Goal: Task Accomplishment & Management: Manage account settings

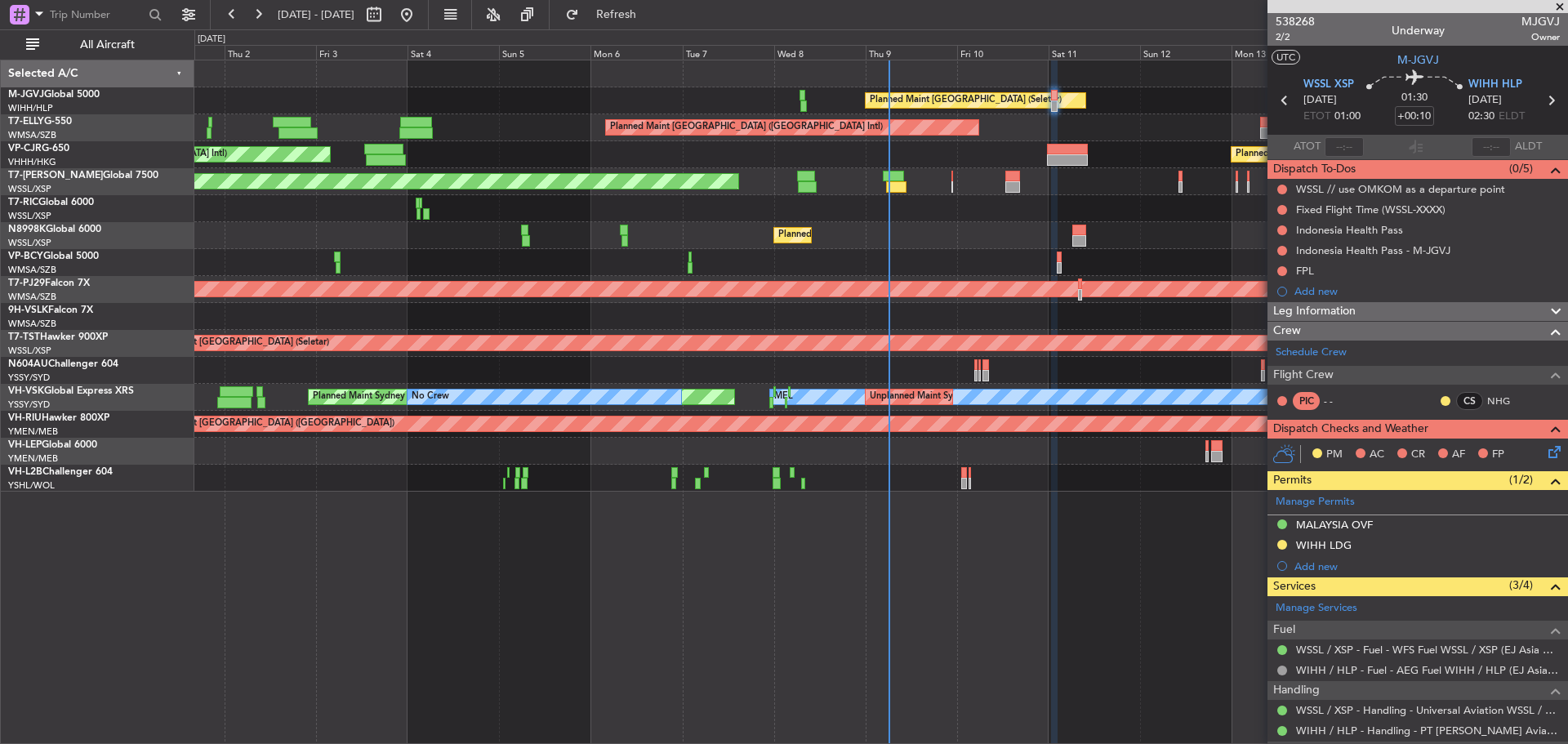
scroll to position [245, 0]
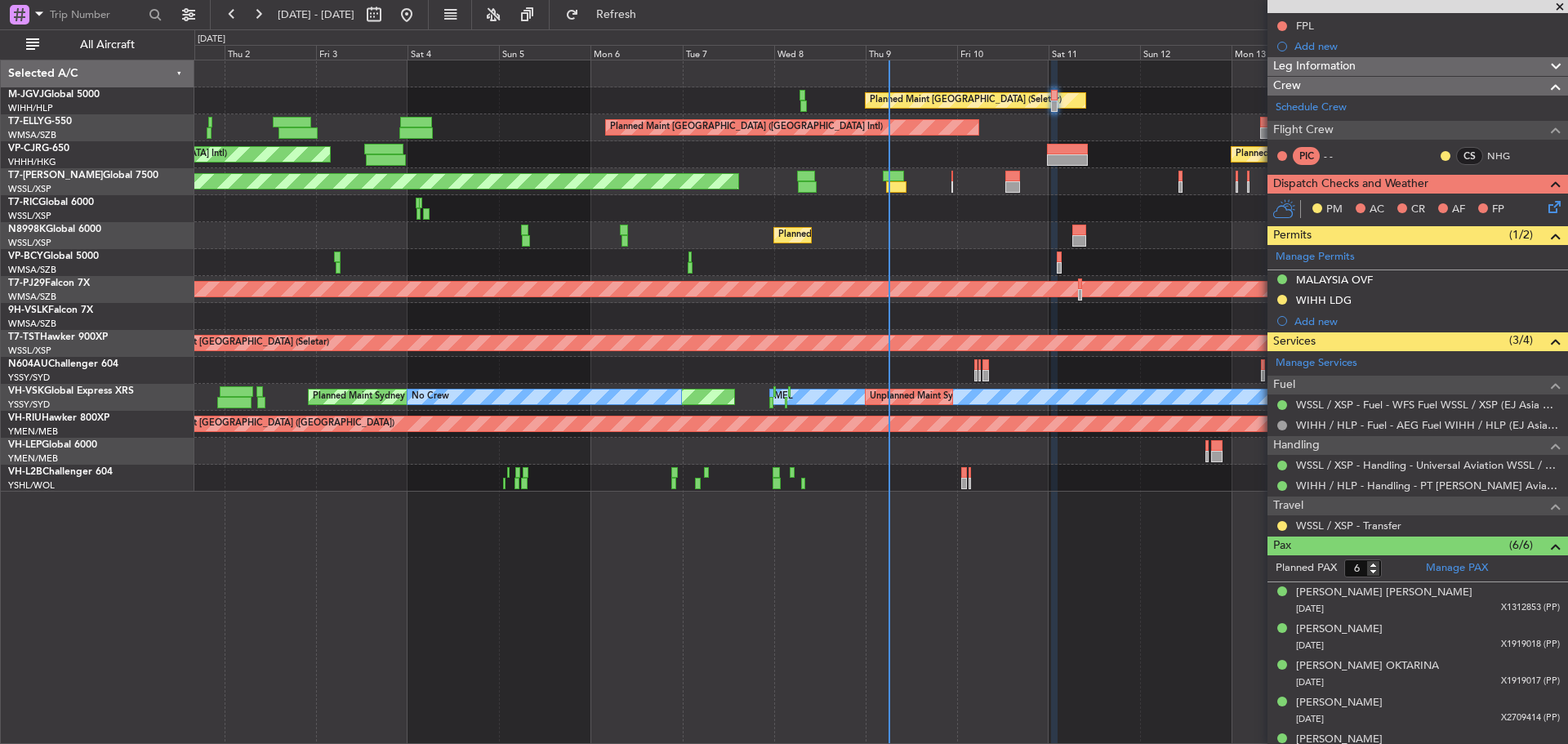
click at [420, 177] on div "Planned Maint [GEOGRAPHIC_DATA] (Seletar) Planned Maint [GEOGRAPHIC_DATA] ([GEO…" at bounding box center [881, 275] width 1373 height 431
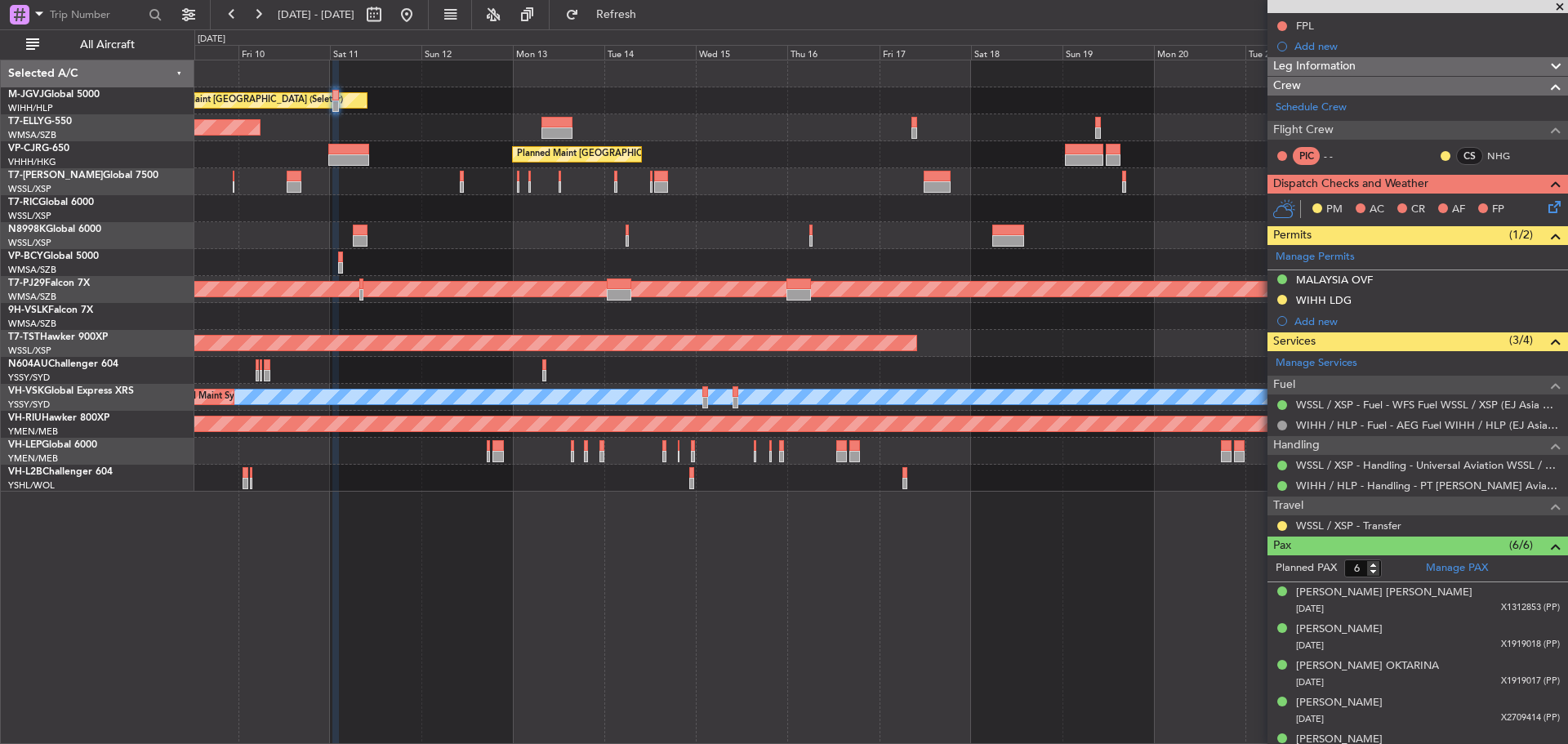
click at [412, 205] on div at bounding box center [881, 209] width 1373 height 27
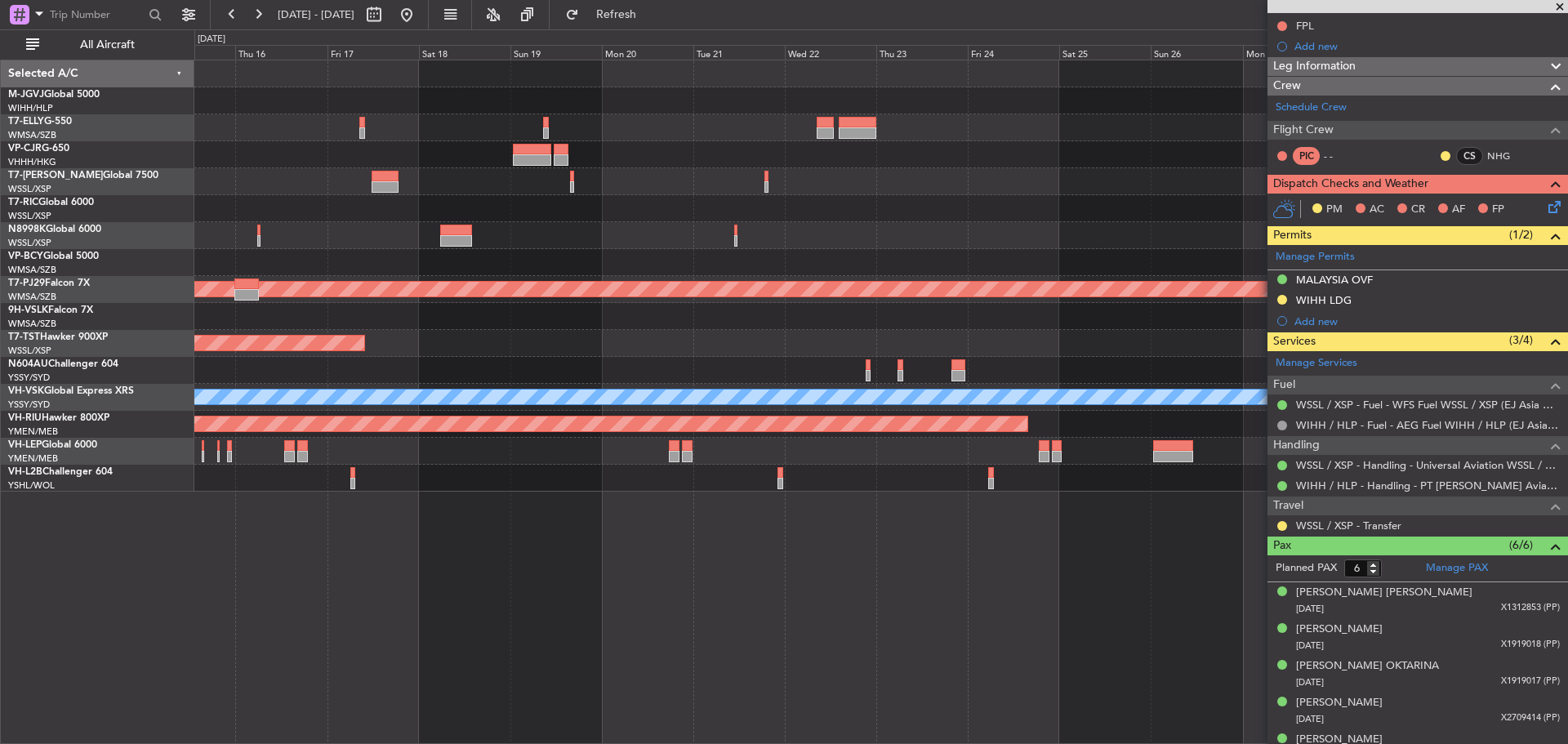
click at [469, 195] on div at bounding box center [881, 209] width 1373 height 27
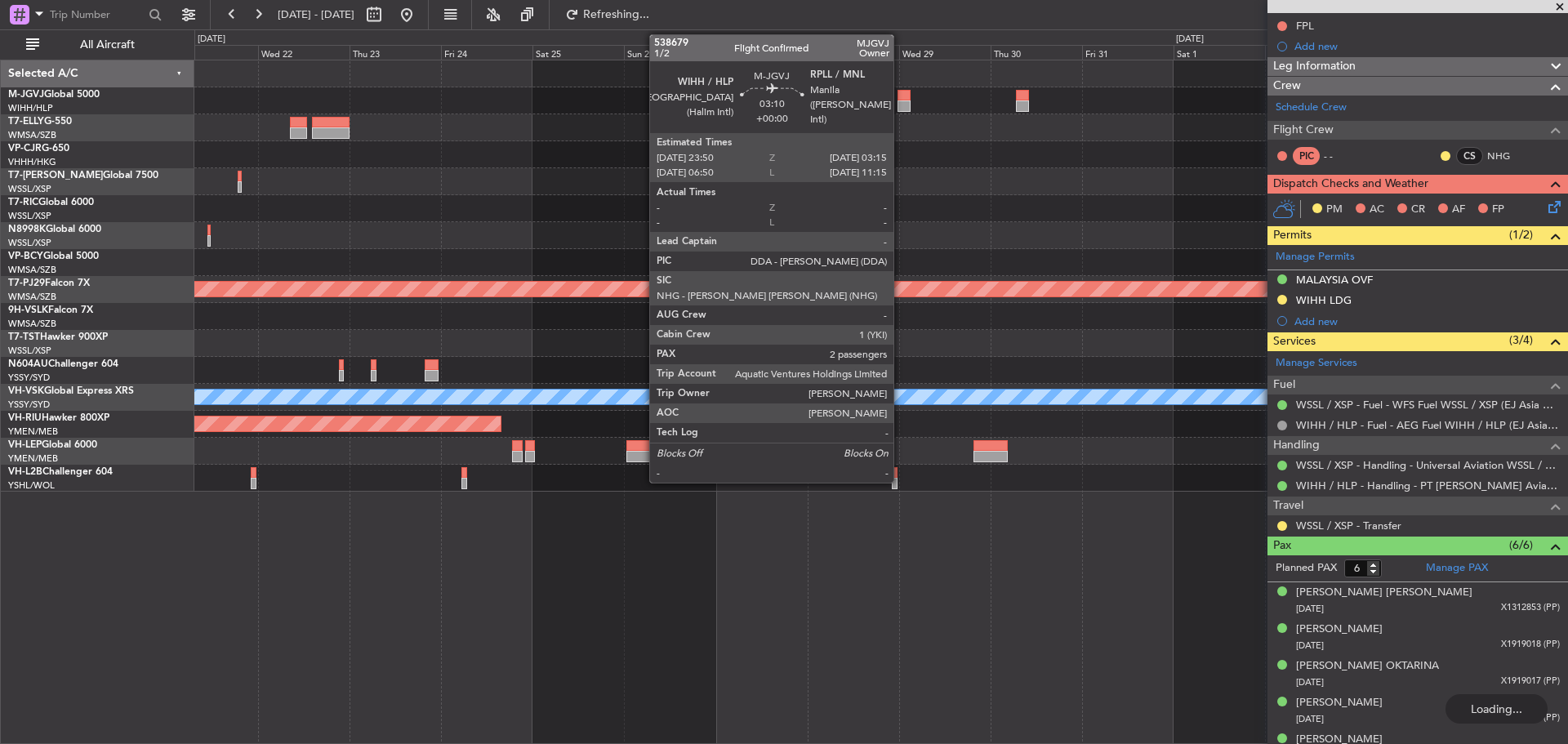
click at [901, 106] on div at bounding box center [904, 106] width 13 height 12
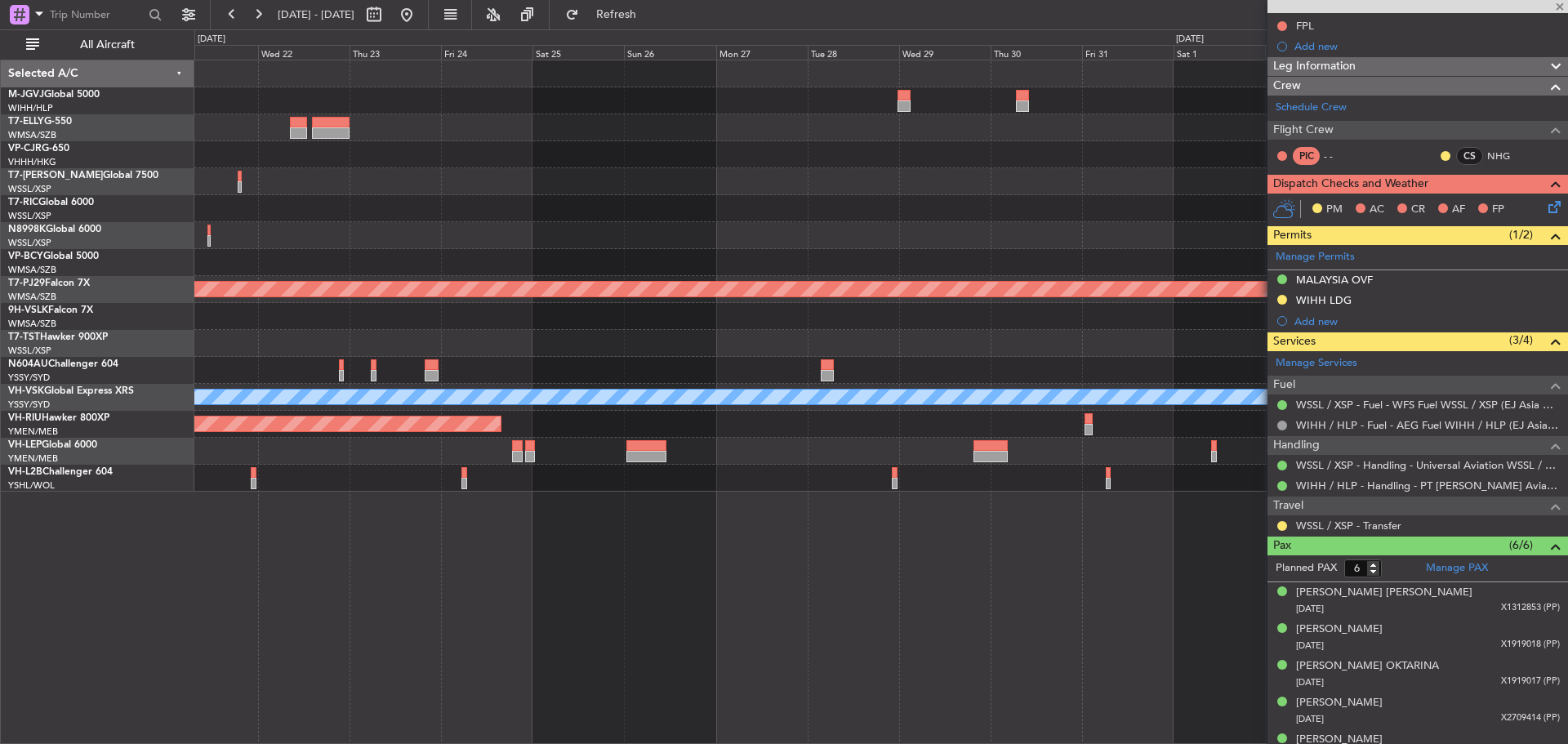
type input "2"
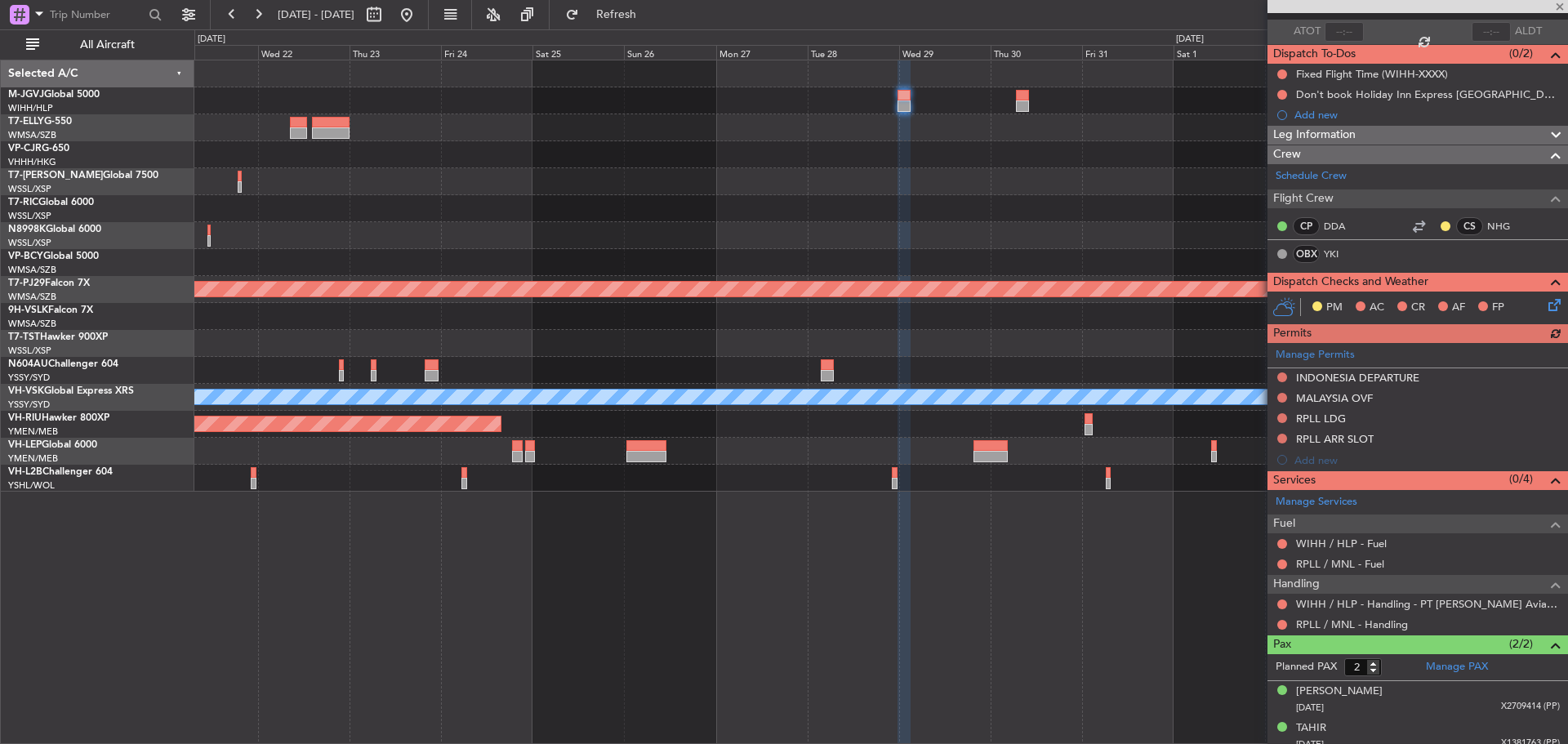
scroll to position [125, 0]
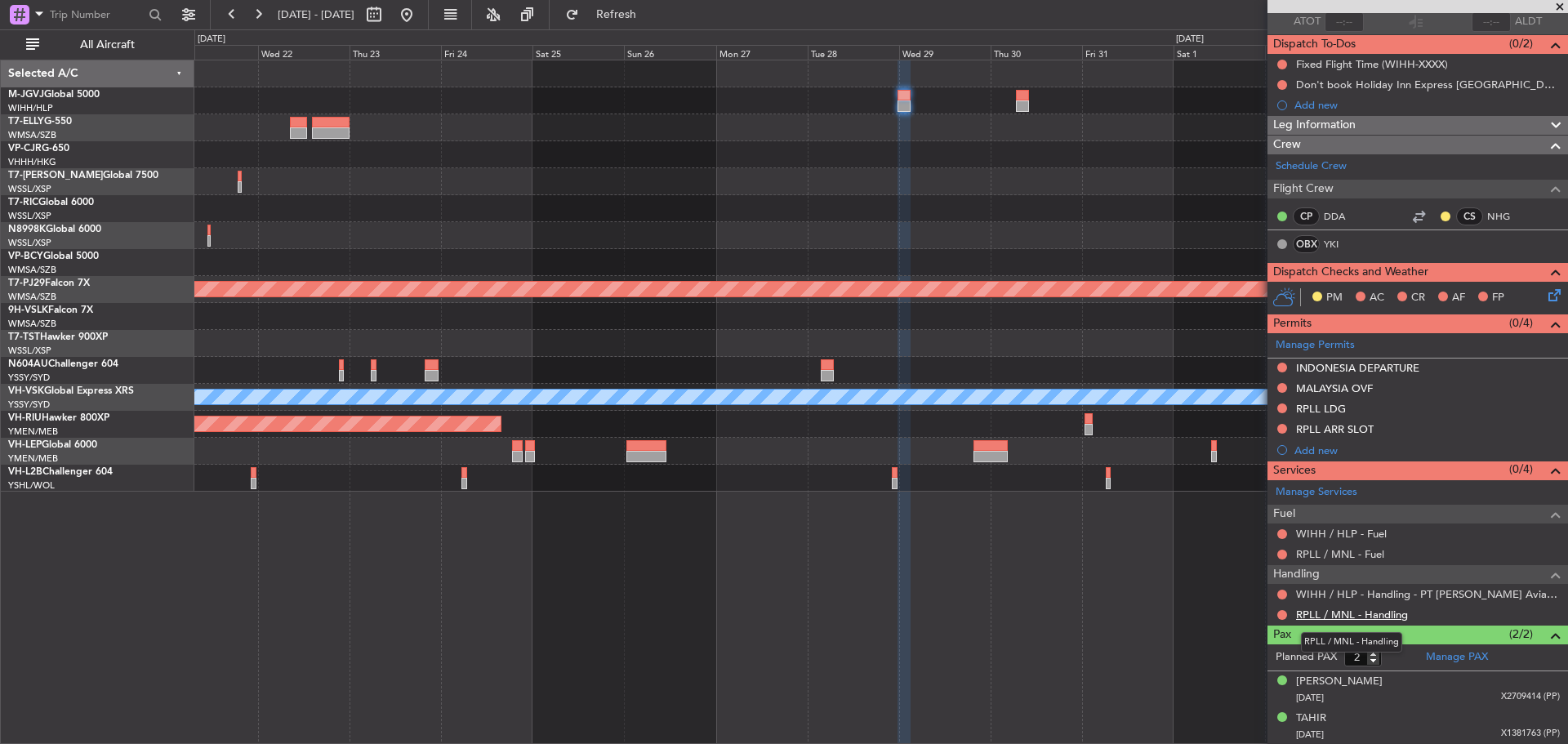
click at [1370, 617] on link "RPLL / MNL - Handling" at bounding box center [1353, 614] width 112 height 14
click at [651, 16] on span "Refresh" at bounding box center [616, 15] width 68 height 12
click at [1334, 614] on mat-tooltip-component "WIHH / HLP - Handling - PT [PERSON_NAME] Aviasi WIHH / HLP" at bounding box center [1418, 621] width 299 height 43
click at [1323, 610] on link "RPLL / MNL - Handling" at bounding box center [1353, 614] width 112 height 14
click at [651, 18] on span "Refresh" at bounding box center [616, 15] width 68 height 12
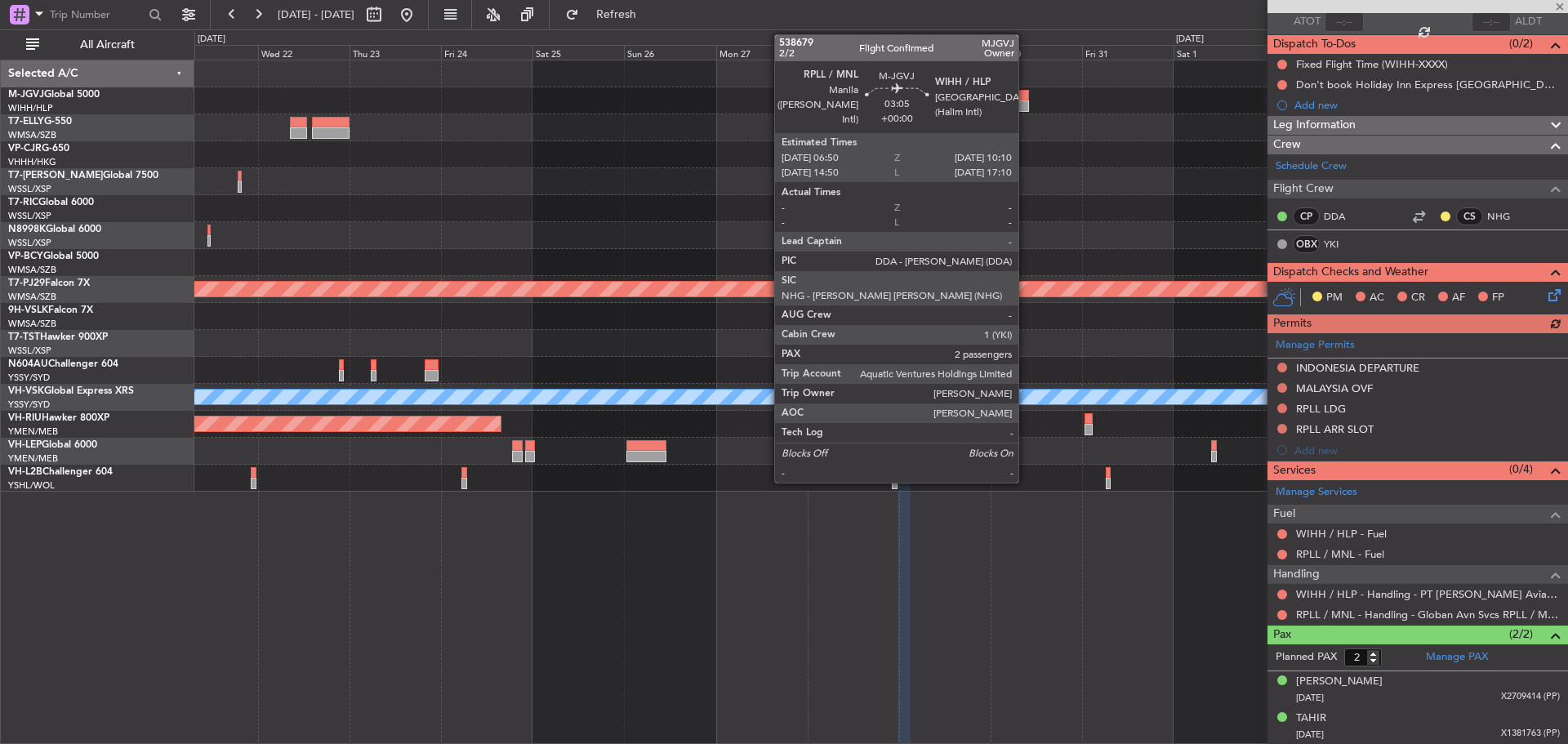
click at [1026, 98] on div at bounding box center [1023, 96] width 13 height 12
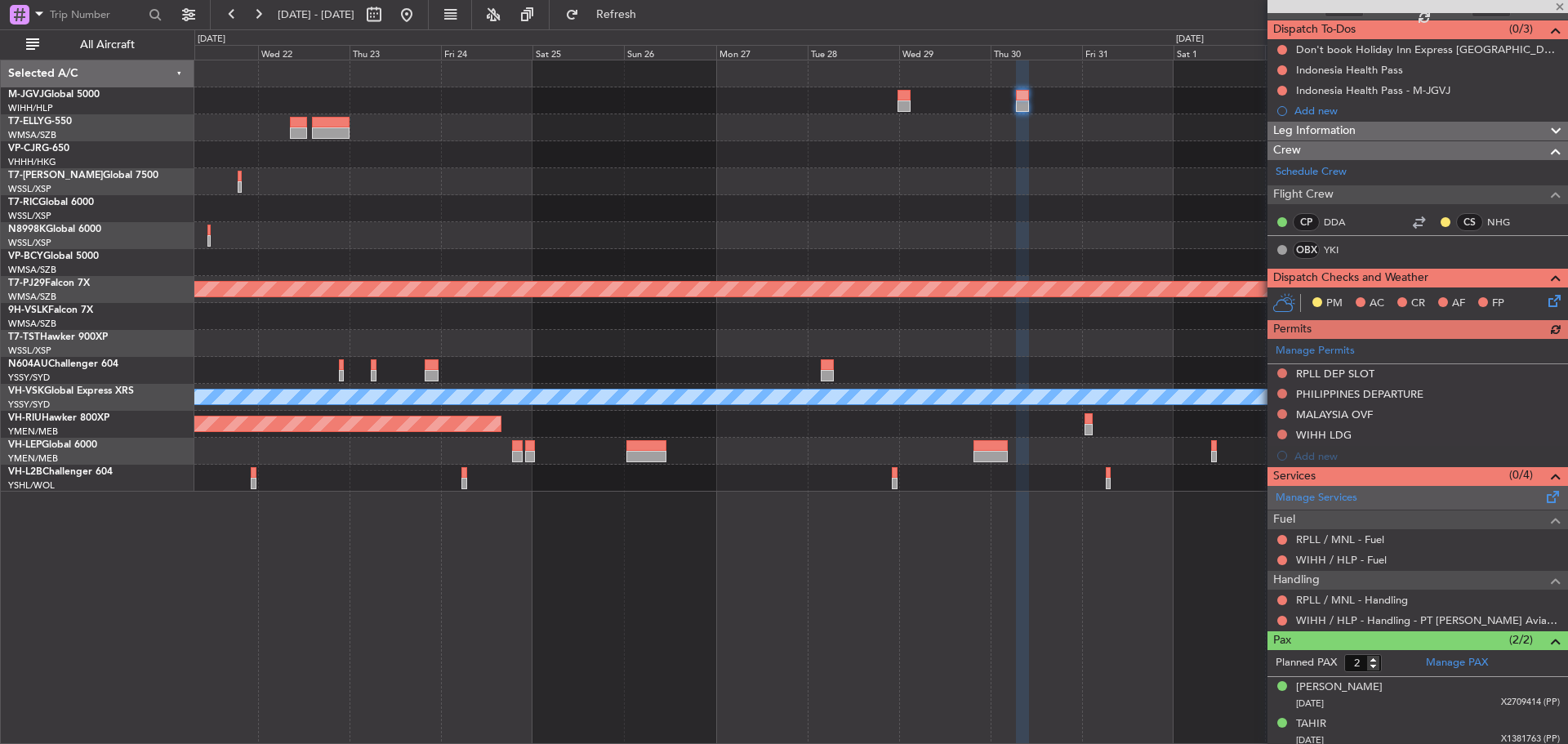
scroll to position [145, 0]
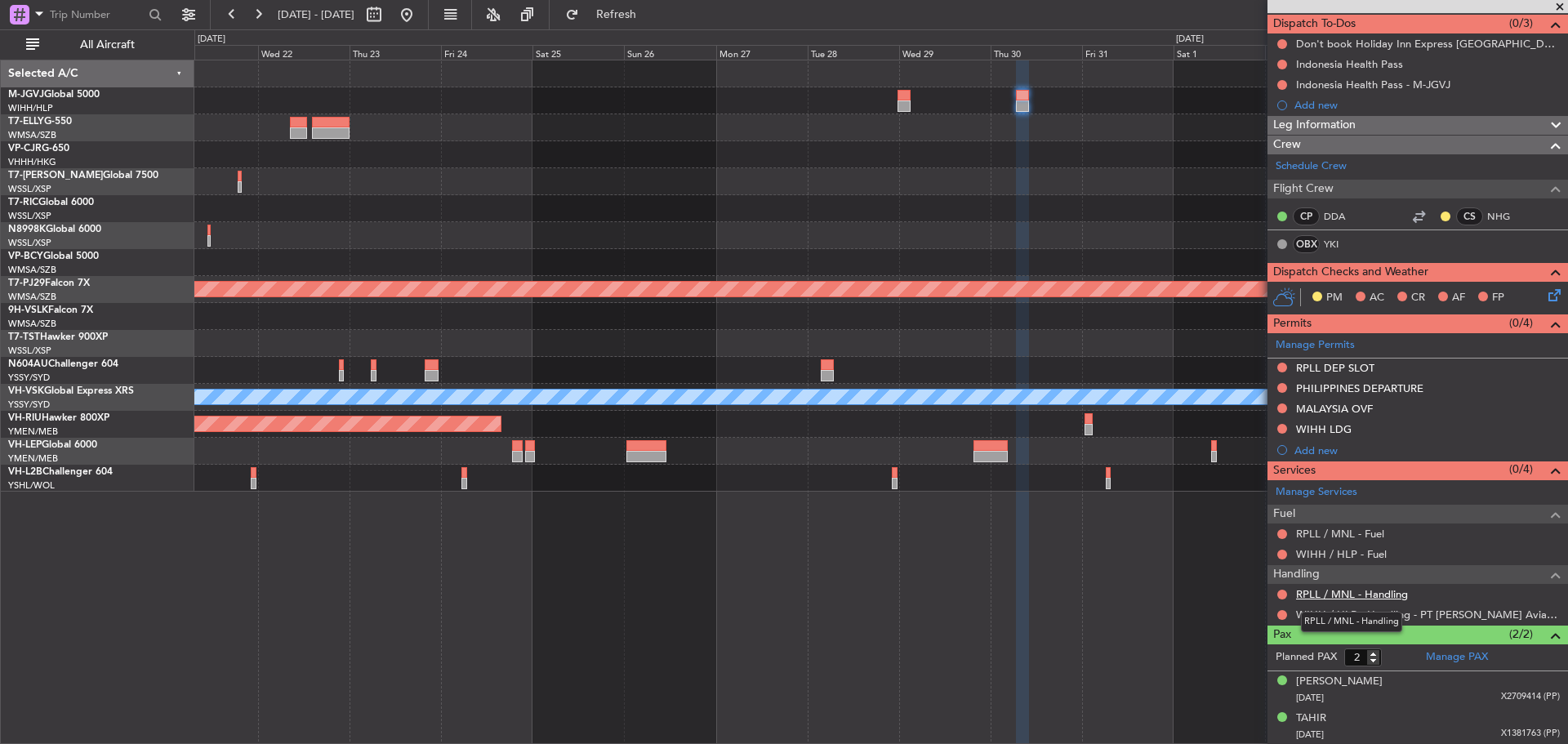
click at [1356, 597] on link "RPLL / MNL - Handling" at bounding box center [1353, 594] width 112 height 14
click at [651, 17] on span "Refresh" at bounding box center [616, 15] width 68 height 12
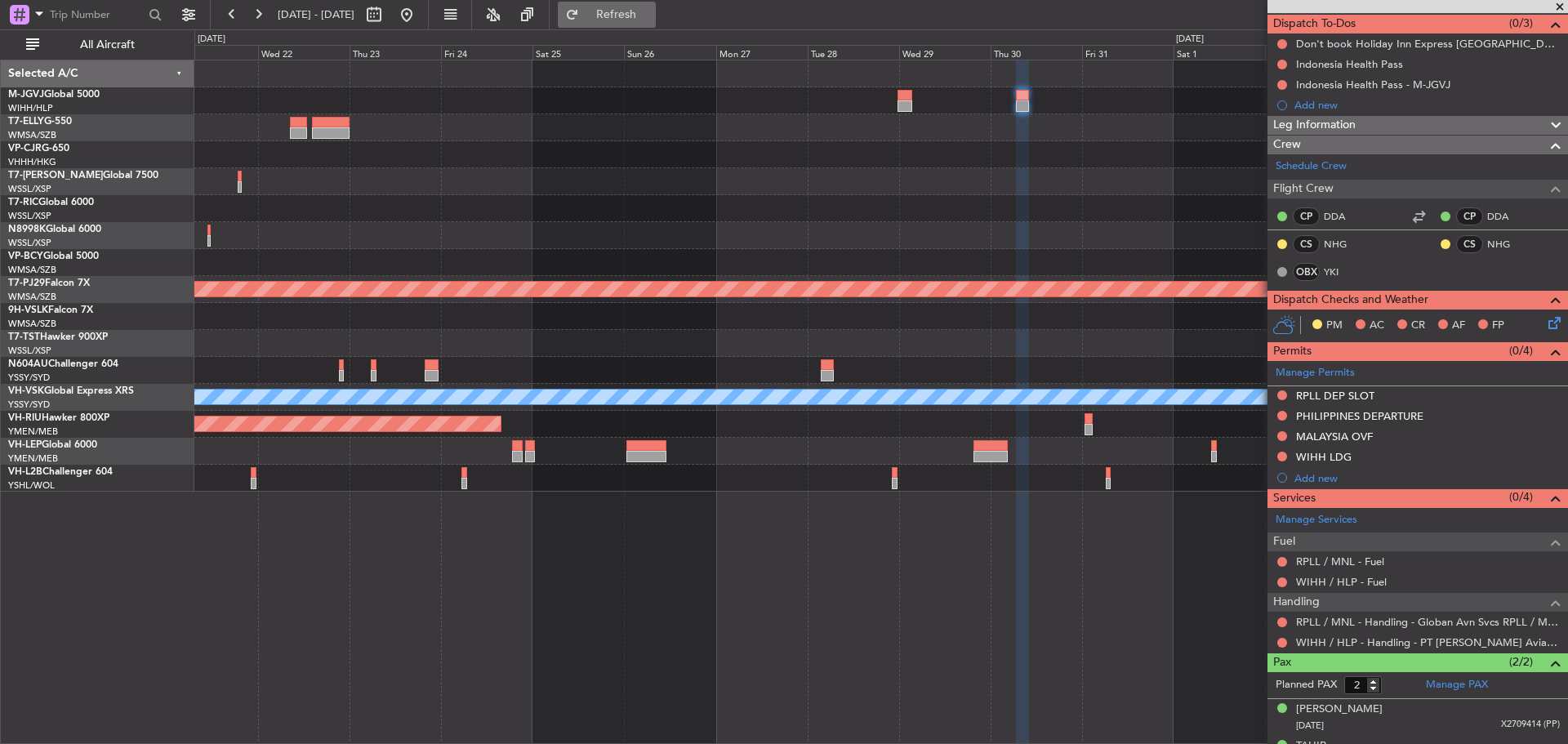
click at [651, 17] on span "Refresh" at bounding box center [616, 15] width 68 height 12
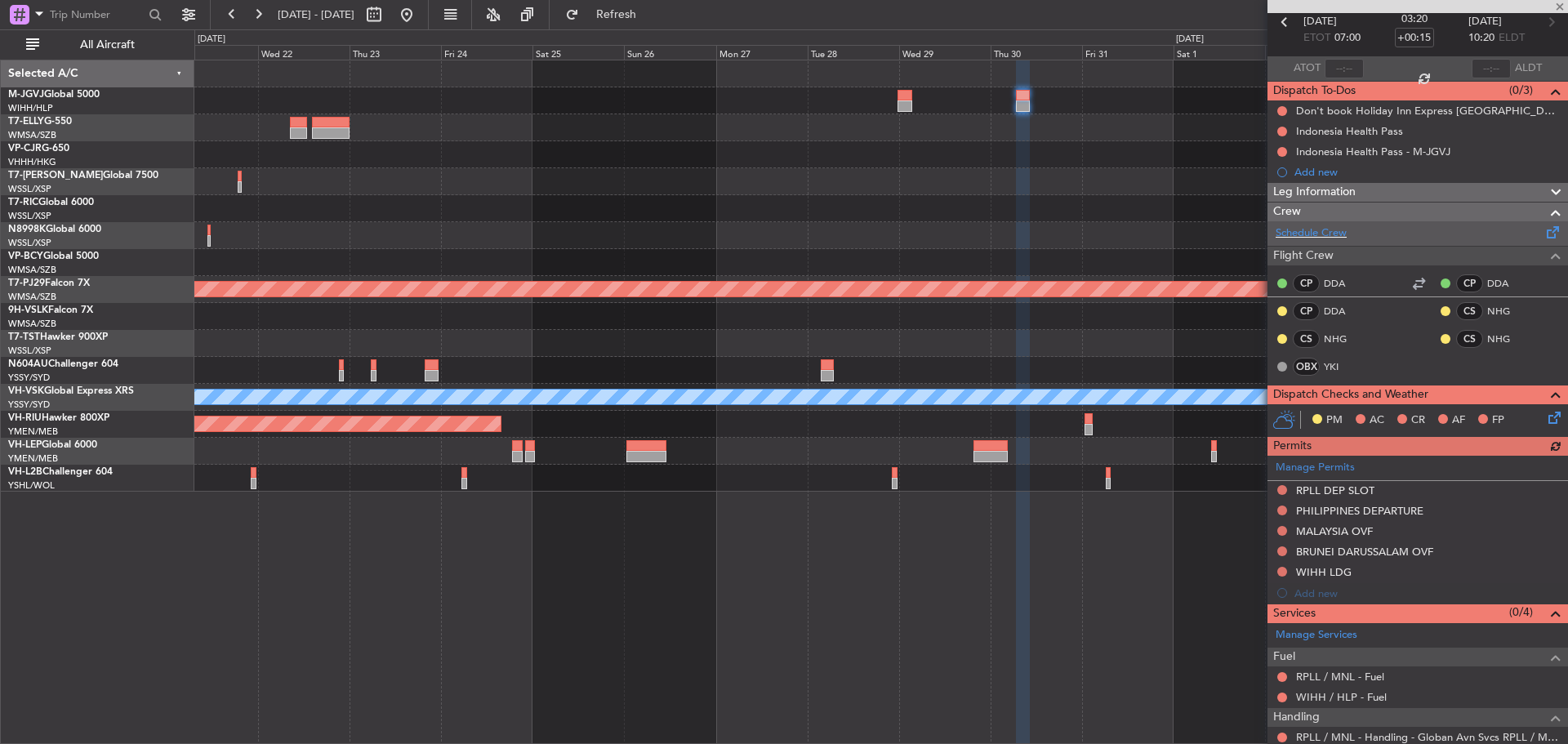
scroll to position [0, 0]
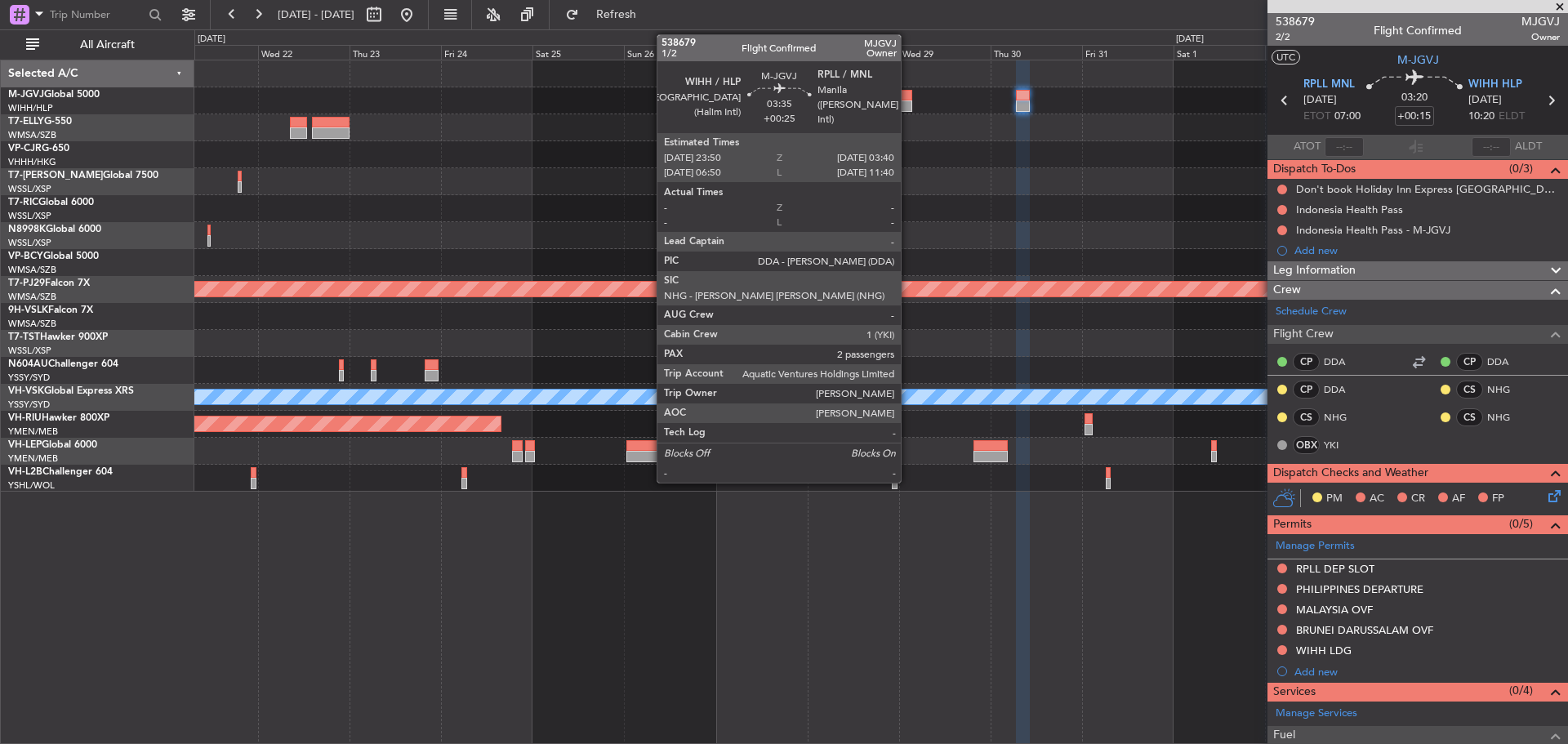
click at [908, 104] on div at bounding box center [905, 106] width 15 height 12
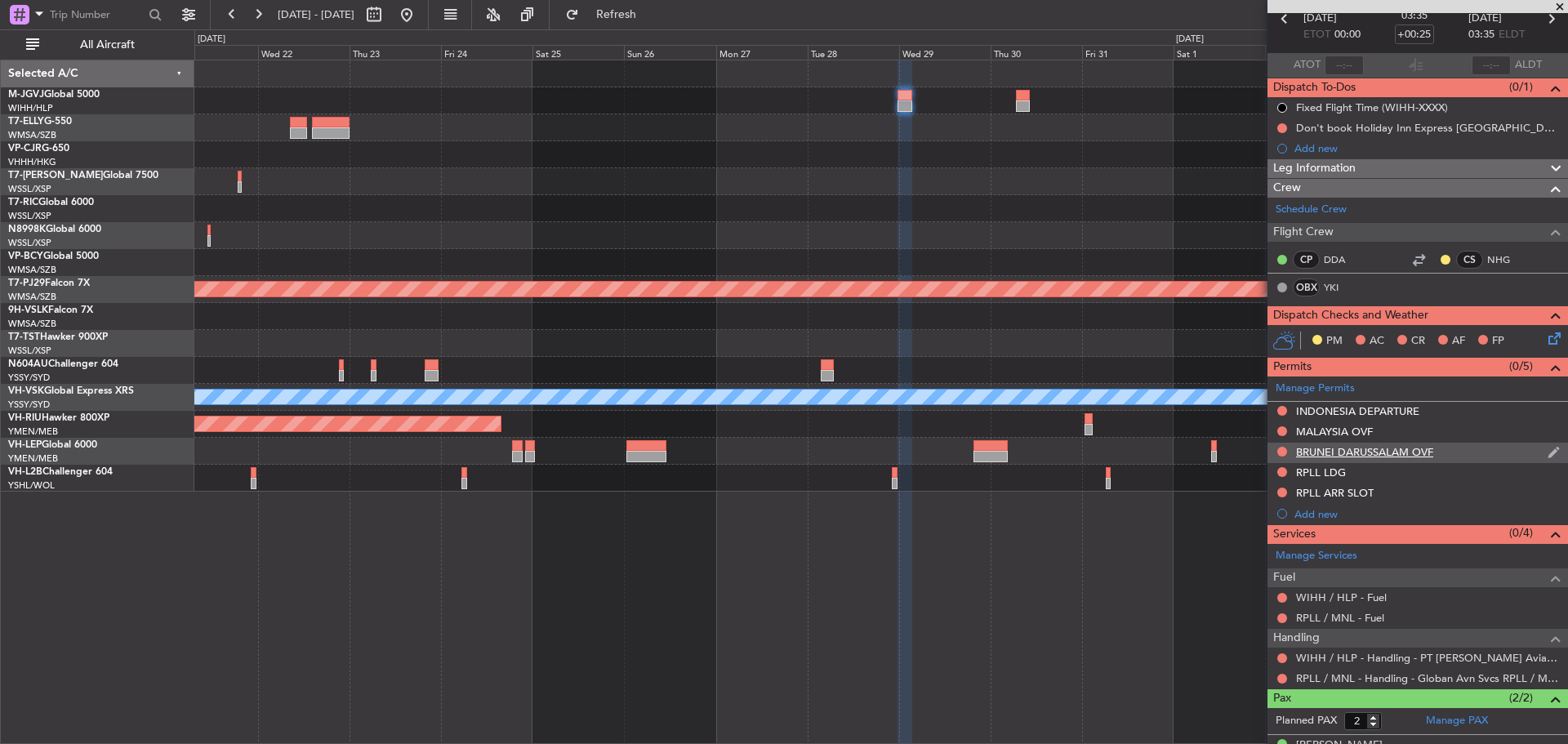
scroll to position [145, 0]
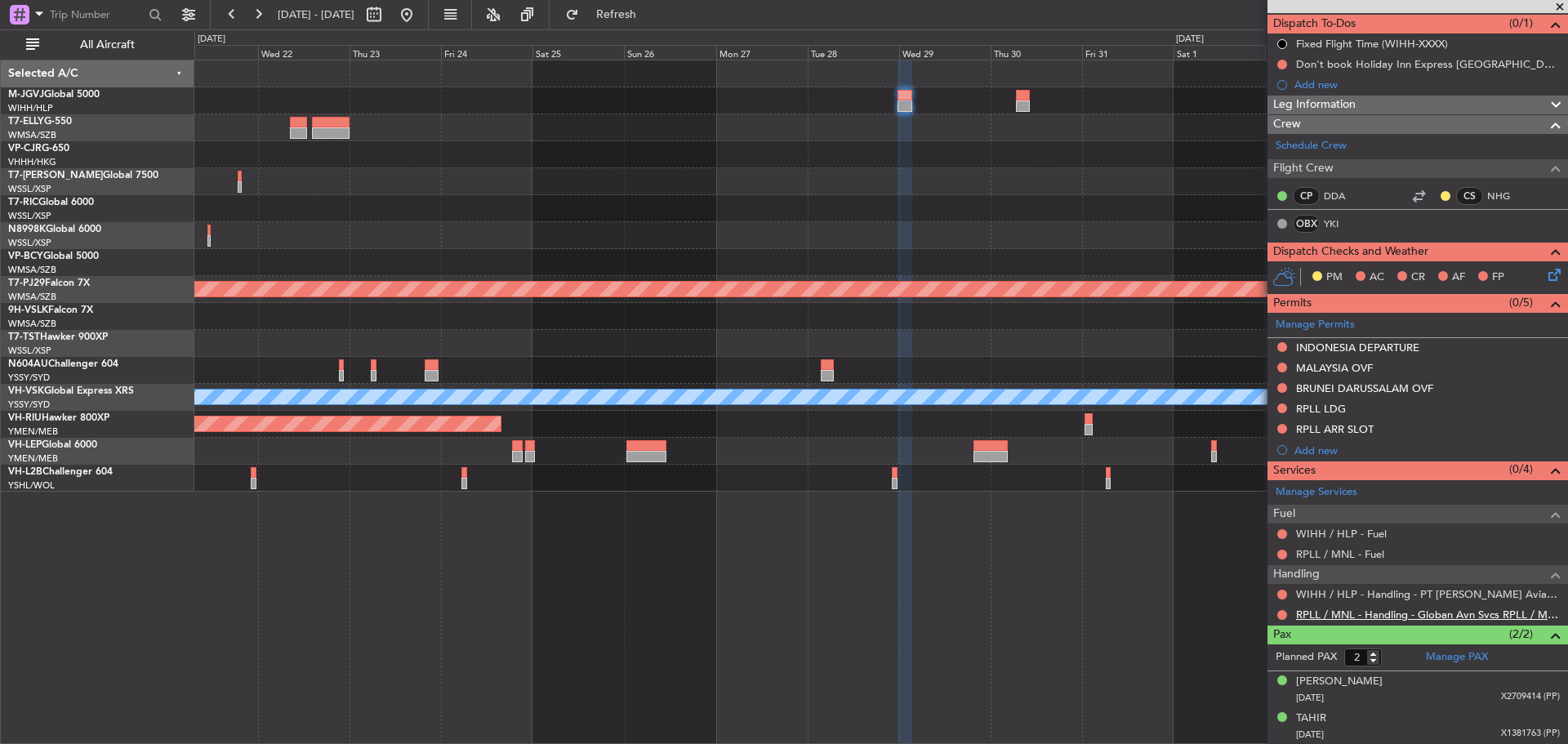
click at [1320, 616] on link "RPLL / MNL - Handling - Globan Avn Svcs RPLL / MNL" at bounding box center [1429, 614] width 264 height 14
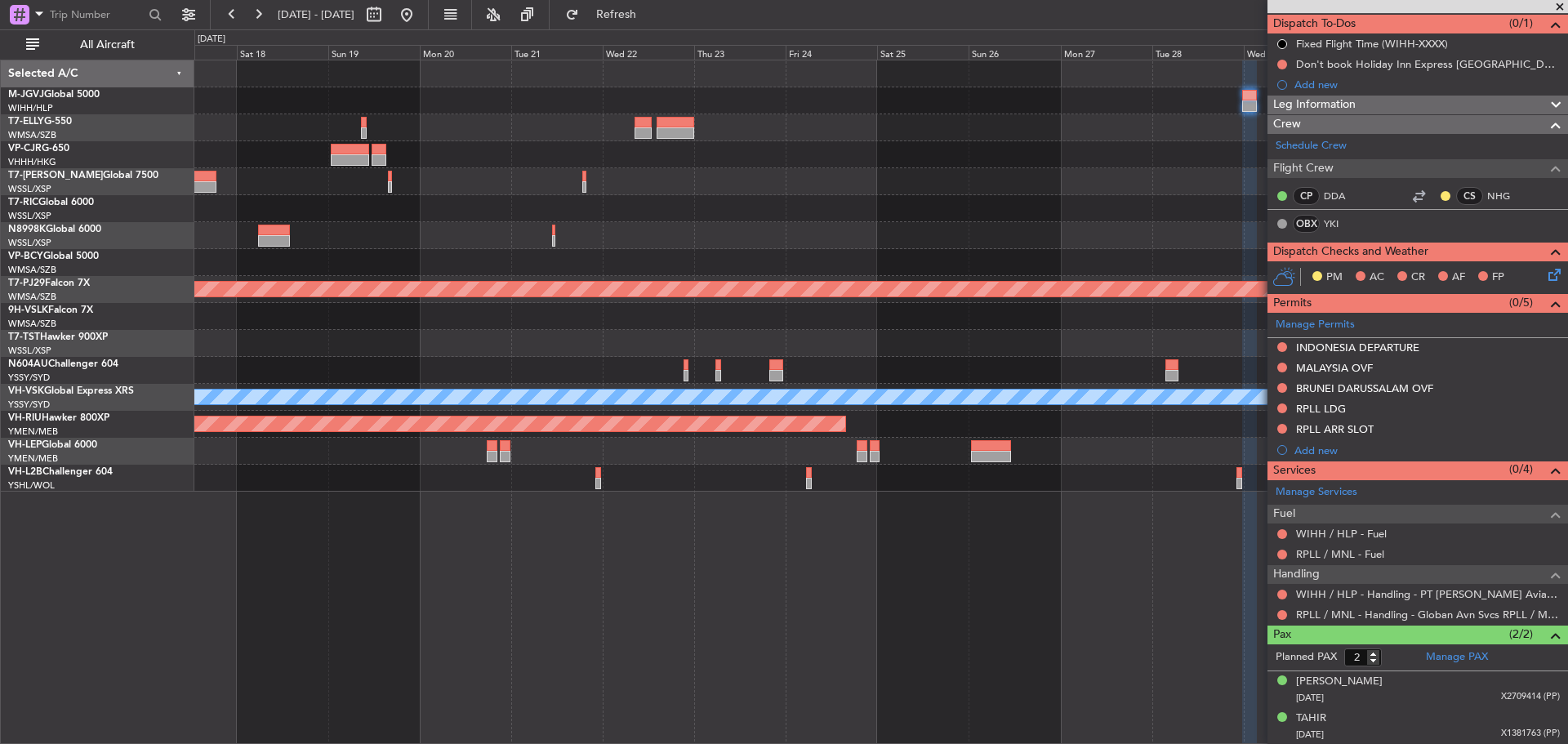
click at [1009, 153] on div "Planned Maint [GEOGRAPHIC_DATA] ([GEOGRAPHIC_DATA] Intl) Planned Maint [GEOGRAP…" at bounding box center [881, 275] width 1373 height 431
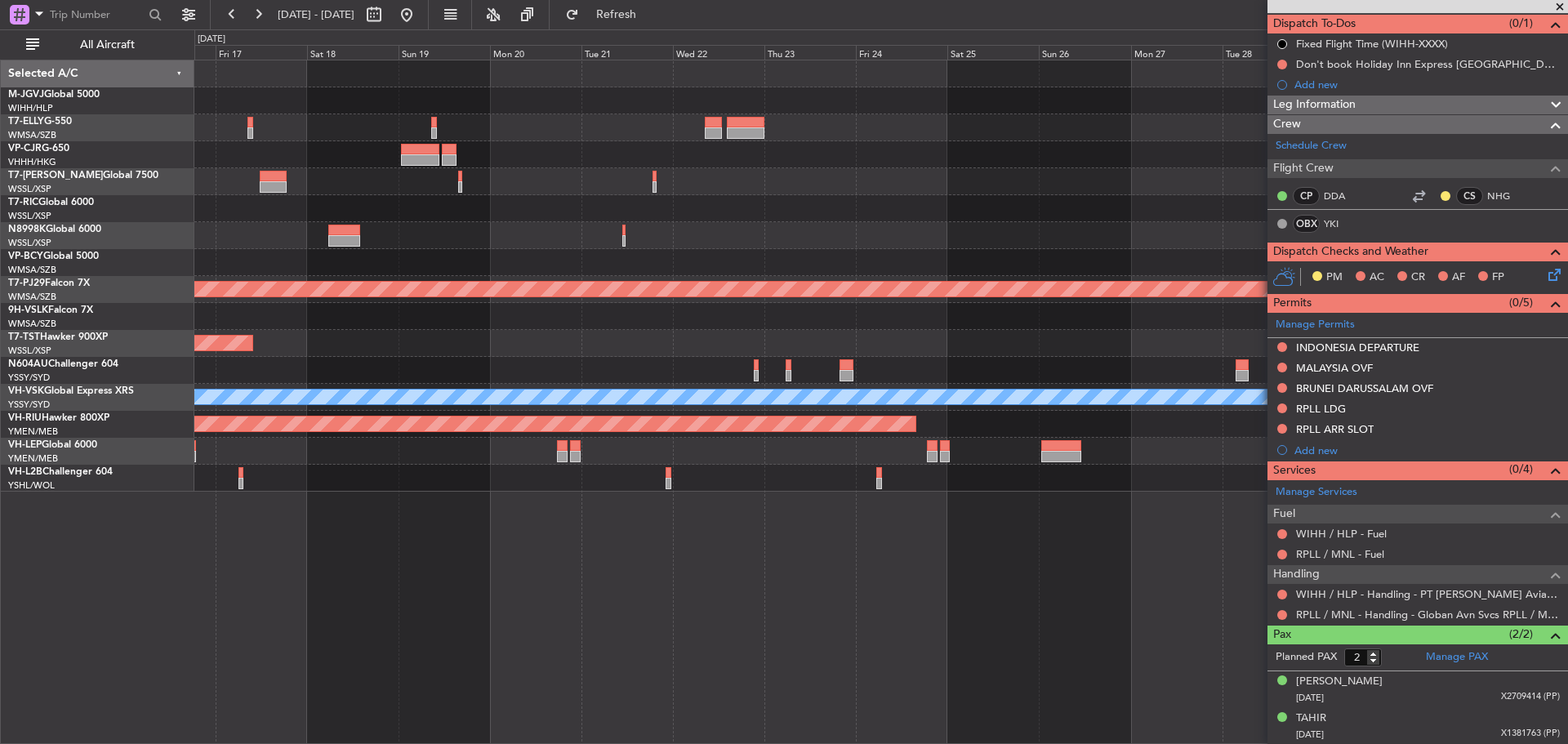
click at [837, 141] on div "Planned Maint [GEOGRAPHIC_DATA] ([GEOGRAPHIC_DATA] Intl)" at bounding box center [881, 154] width 1373 height 27
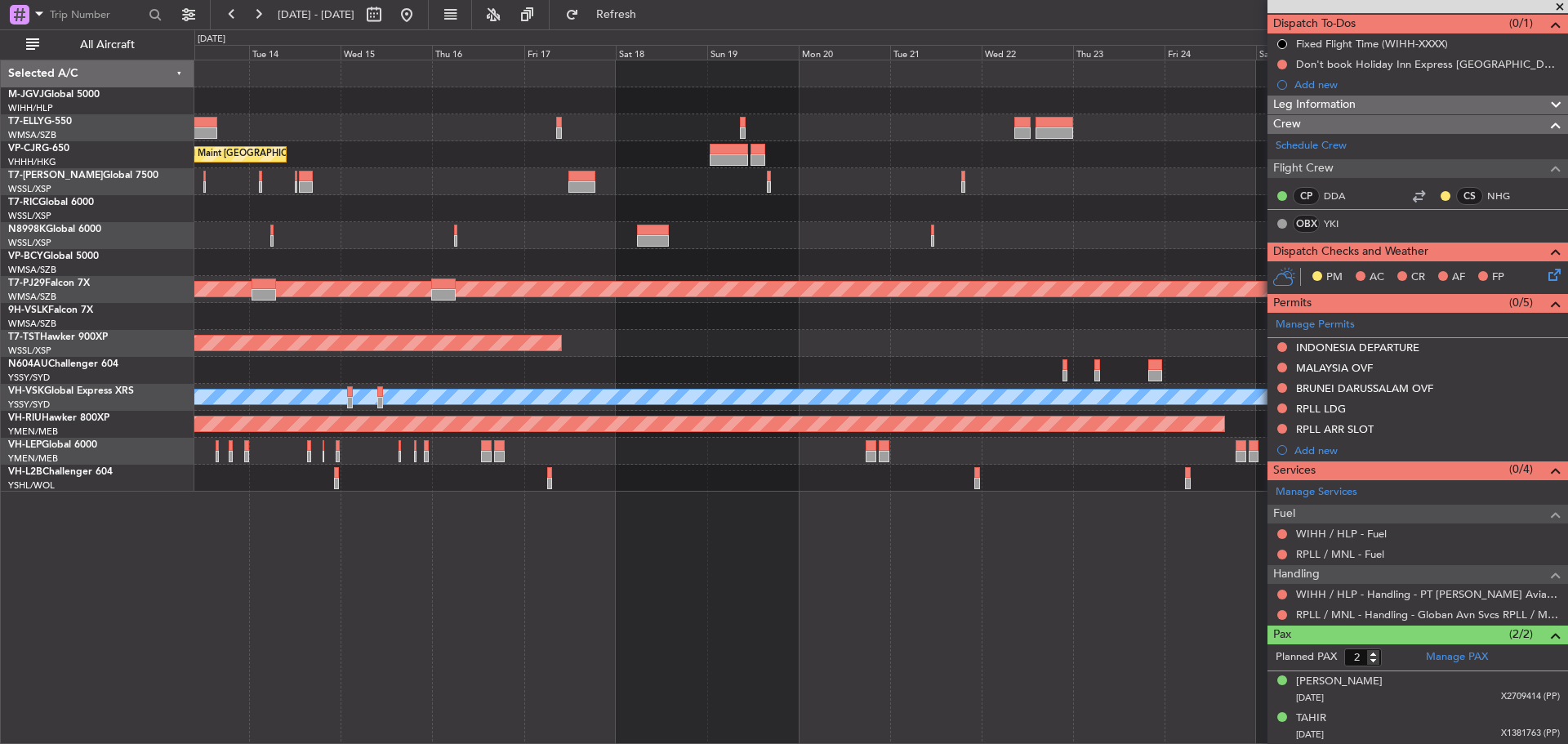
click at [563, 129] on div at bounding box center [560, 133] width 7 height 12
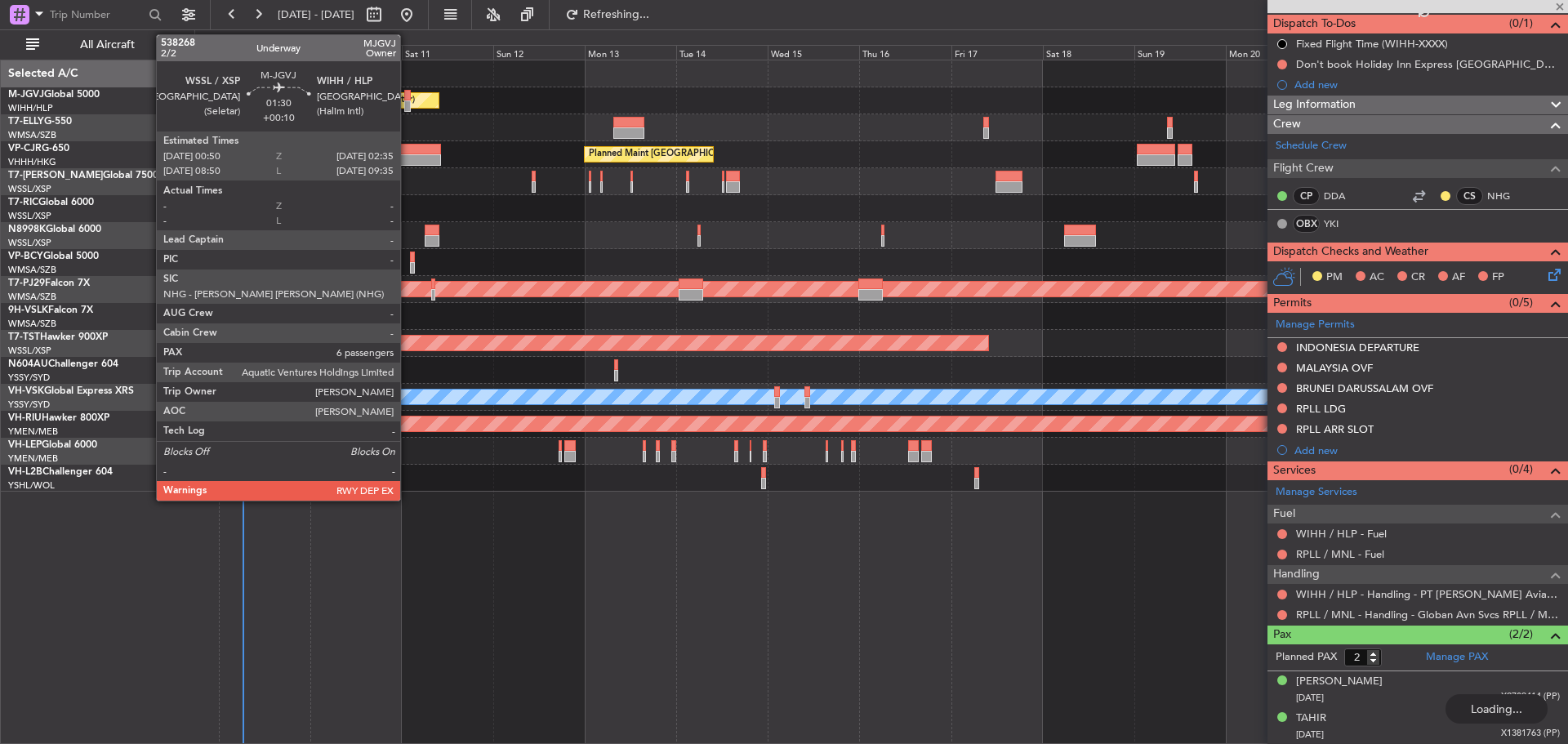
click at [408, 99] on div at bounding box center [408, 96] width 7 height 12
type input "+00:05"
type input "1"
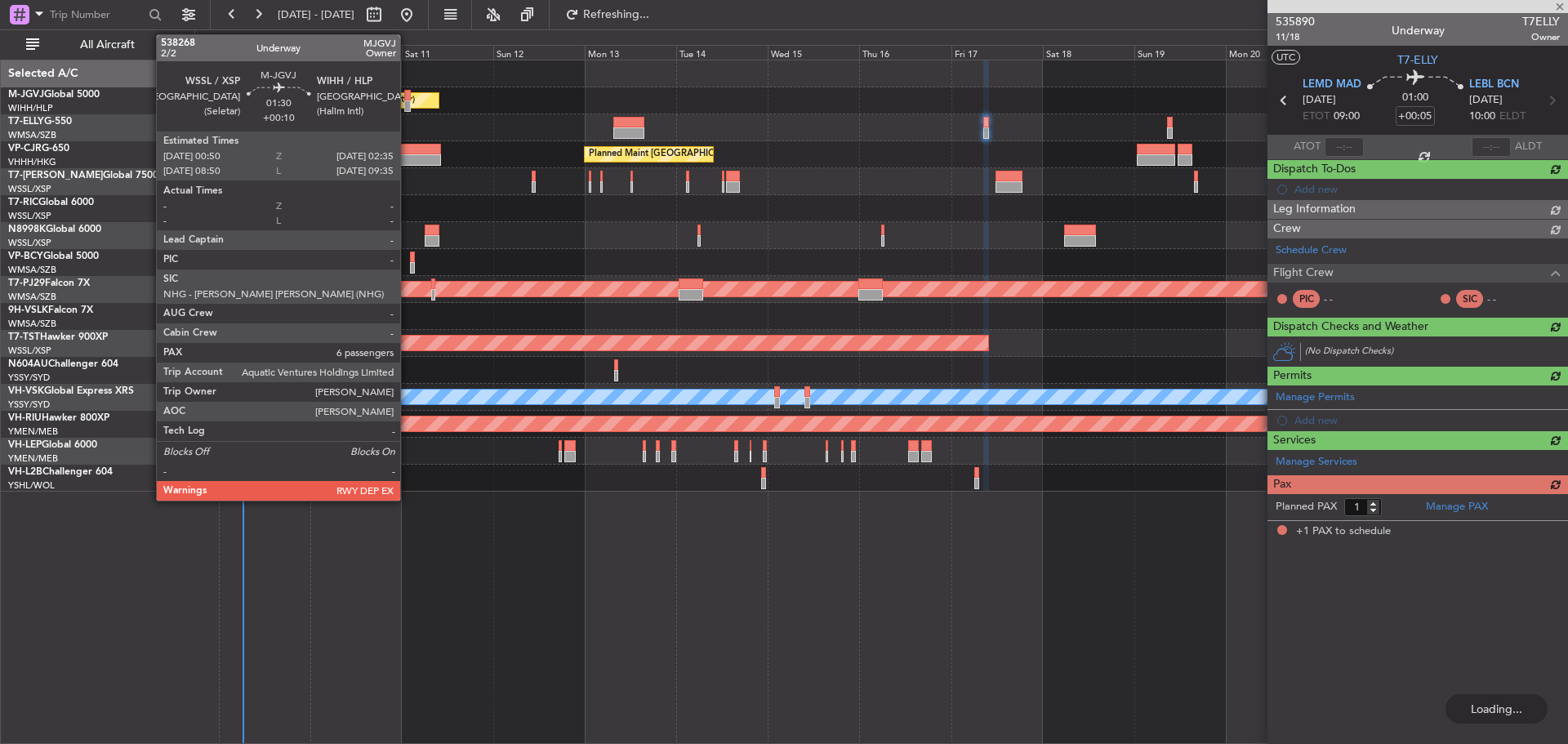
scroll to position [0, 0]
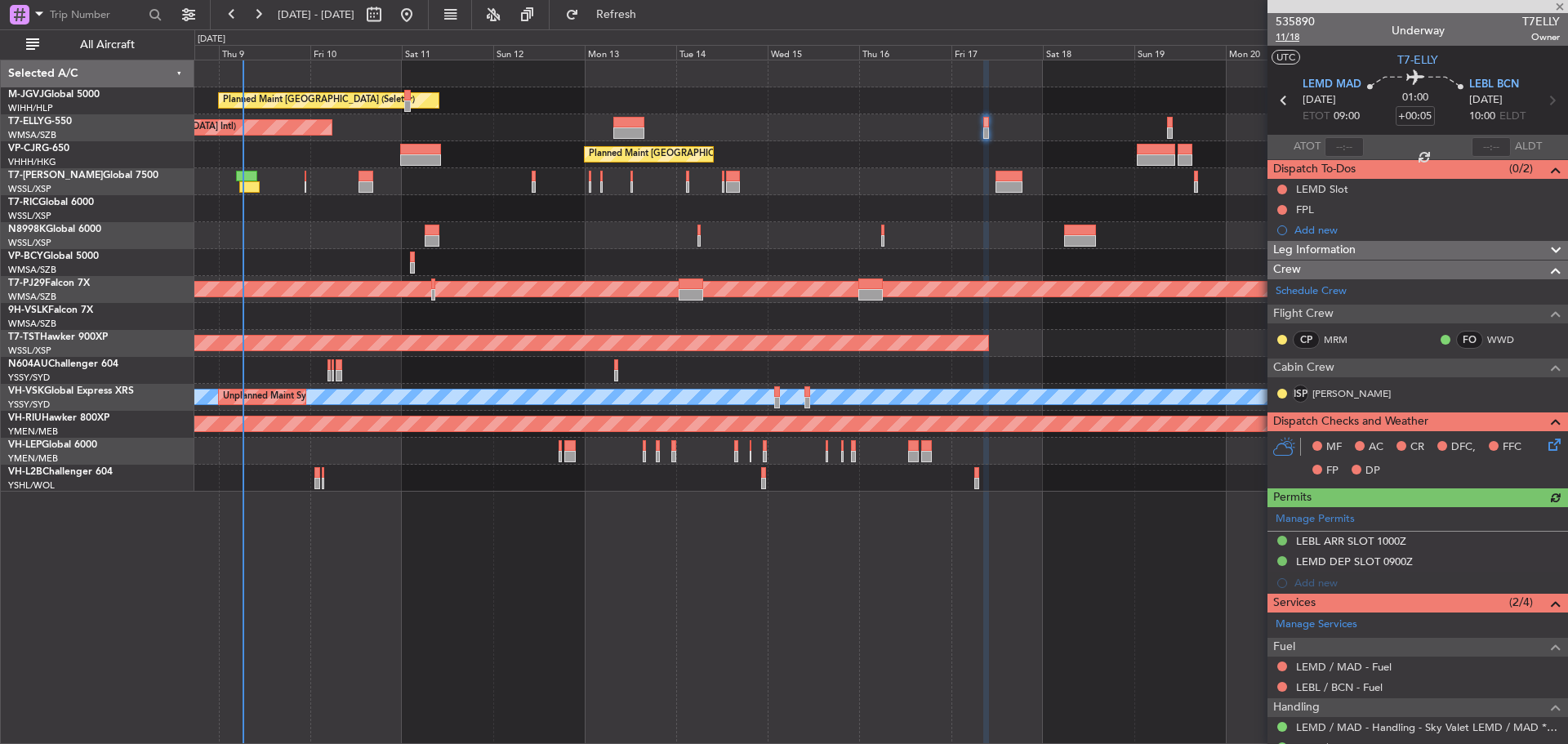
type input "+00:10"
type input "6"
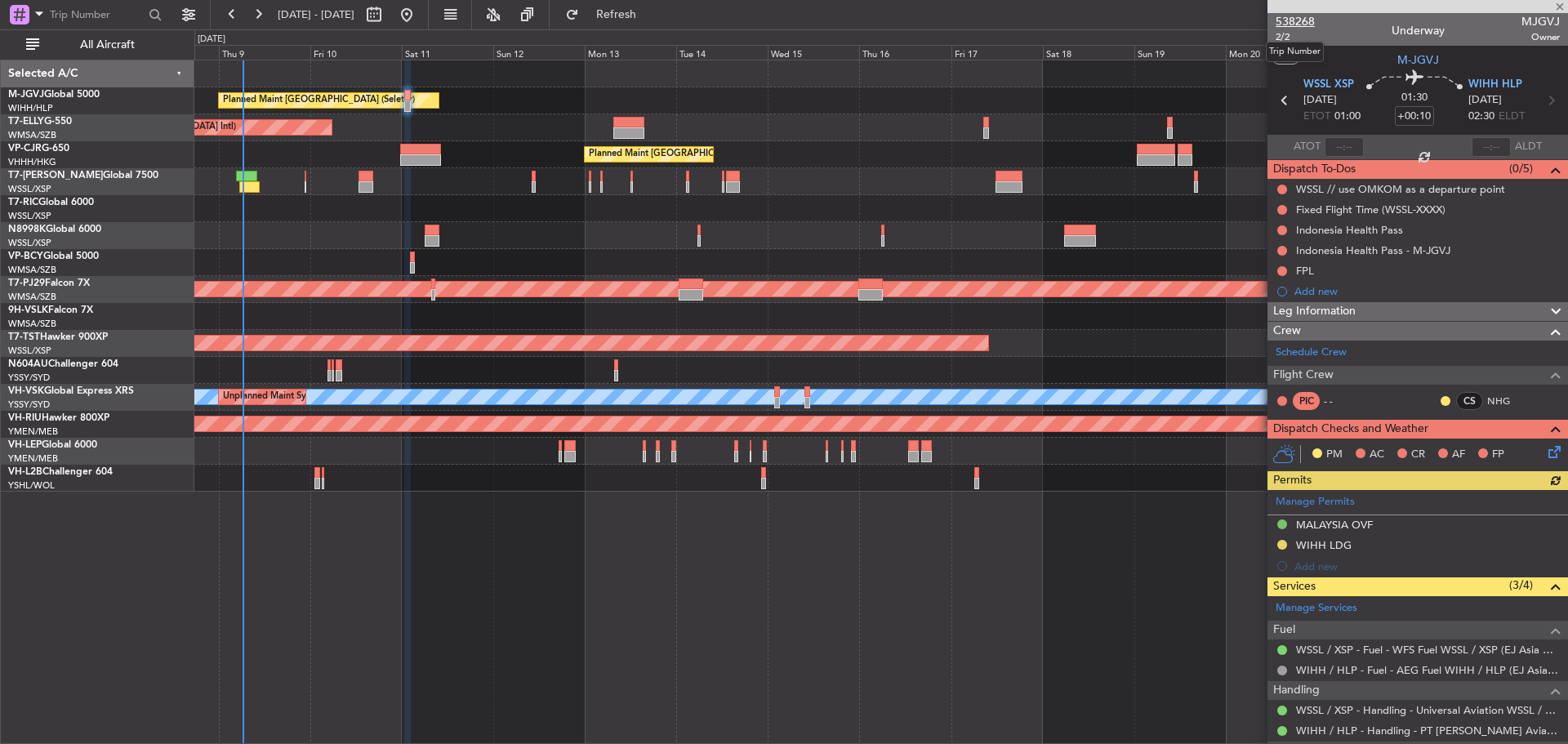
click at [1296, 19] on span "538268" at bounding box center [1296, 21] width 40 height 17
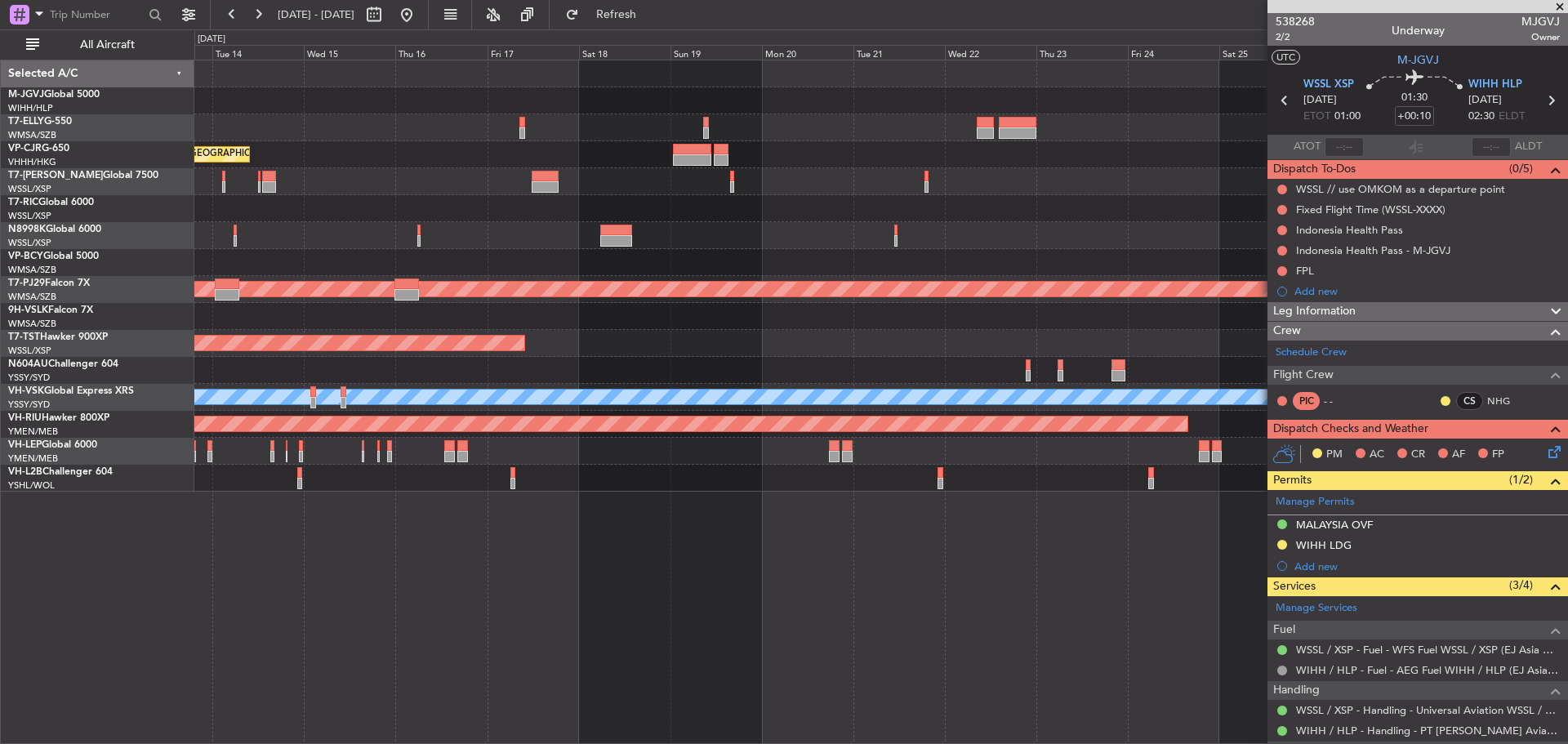
click at [518, 176] on div at bounding box center [881, 181] width 1373 height 27
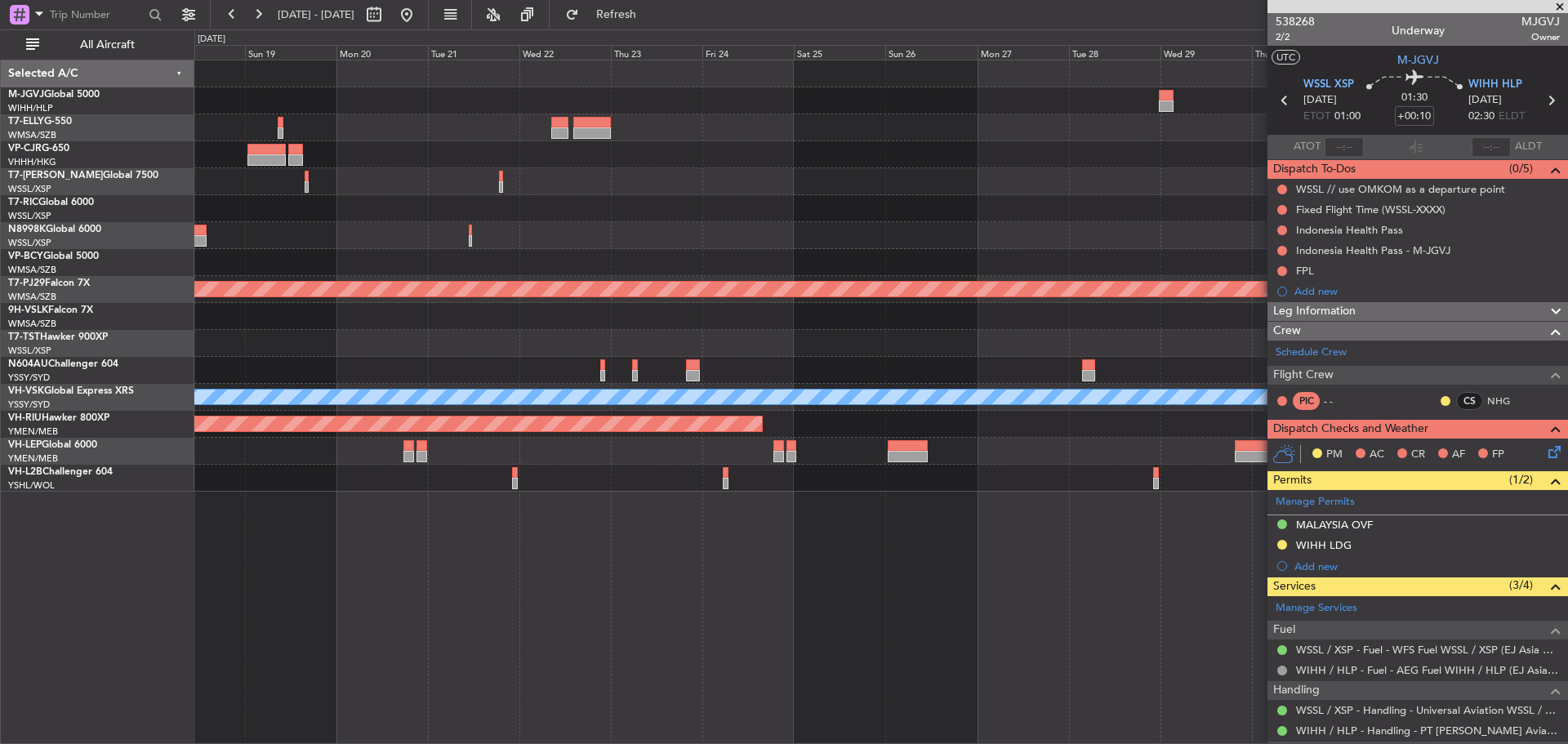
click at [456, 174] on div at bounding box center [881, 181] width 1373 height 27
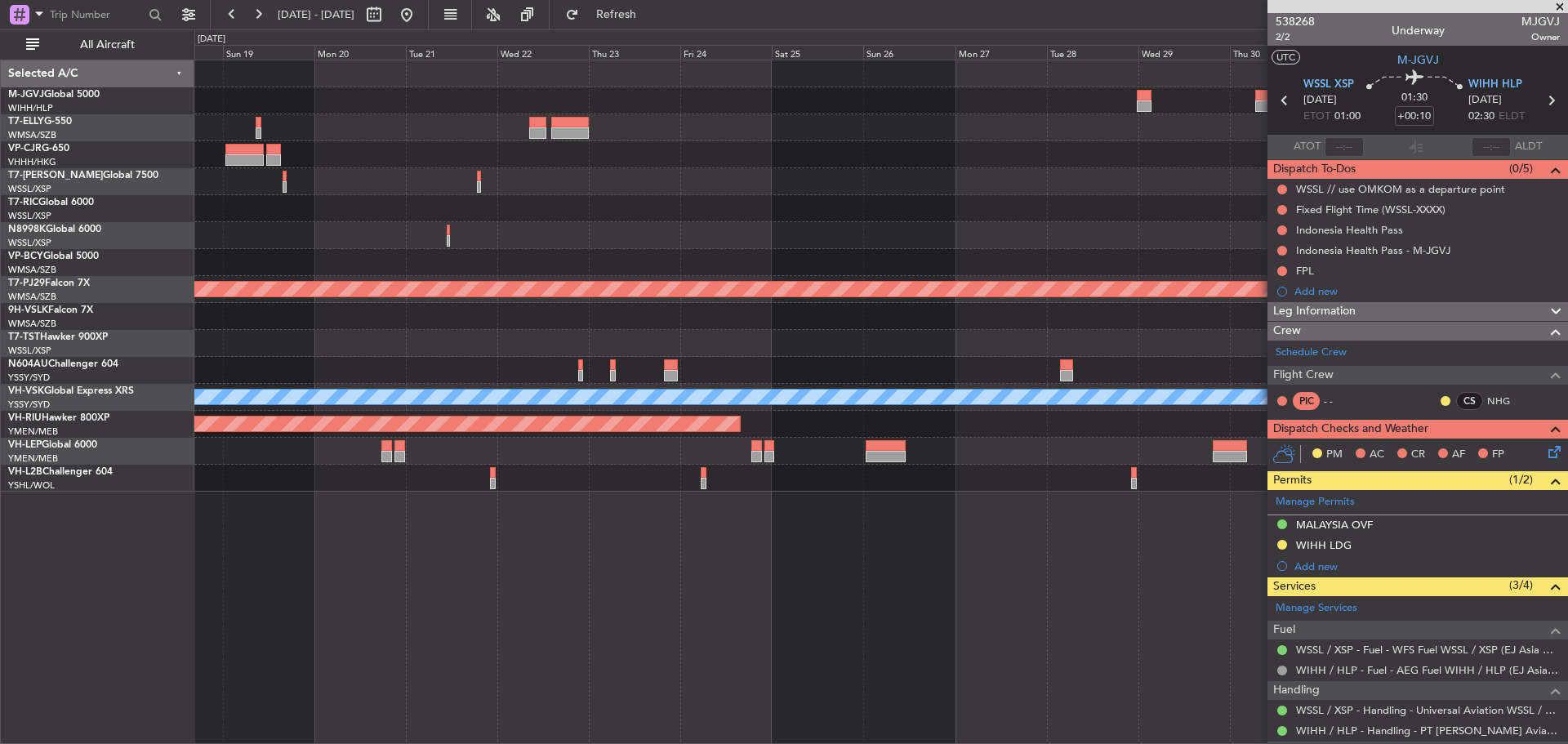
click at [524, 155] on div at bounding box center [881, 154] width 1373 height 27
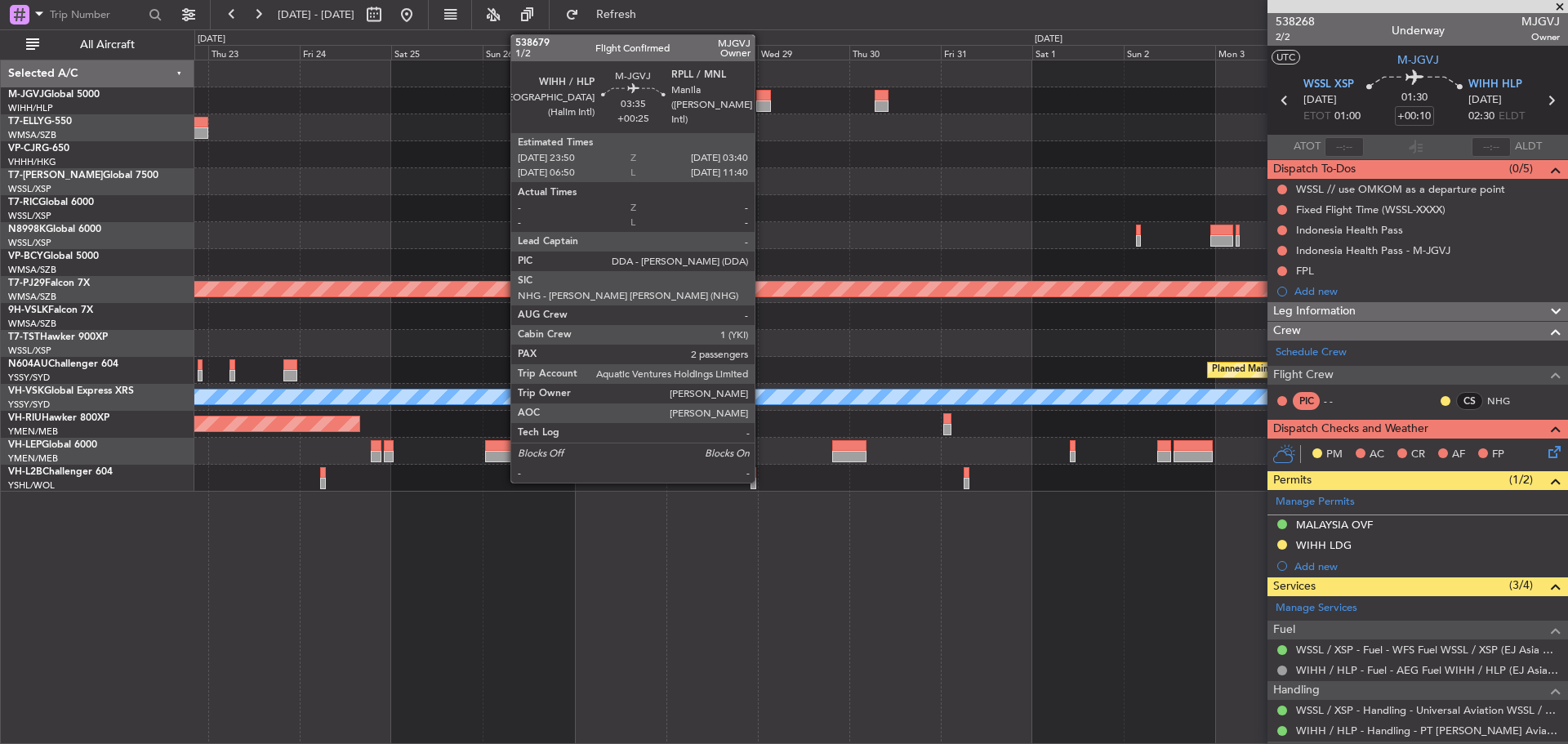
click at [762, 106] on div at bounding box center [763, 106] width 15 height 12
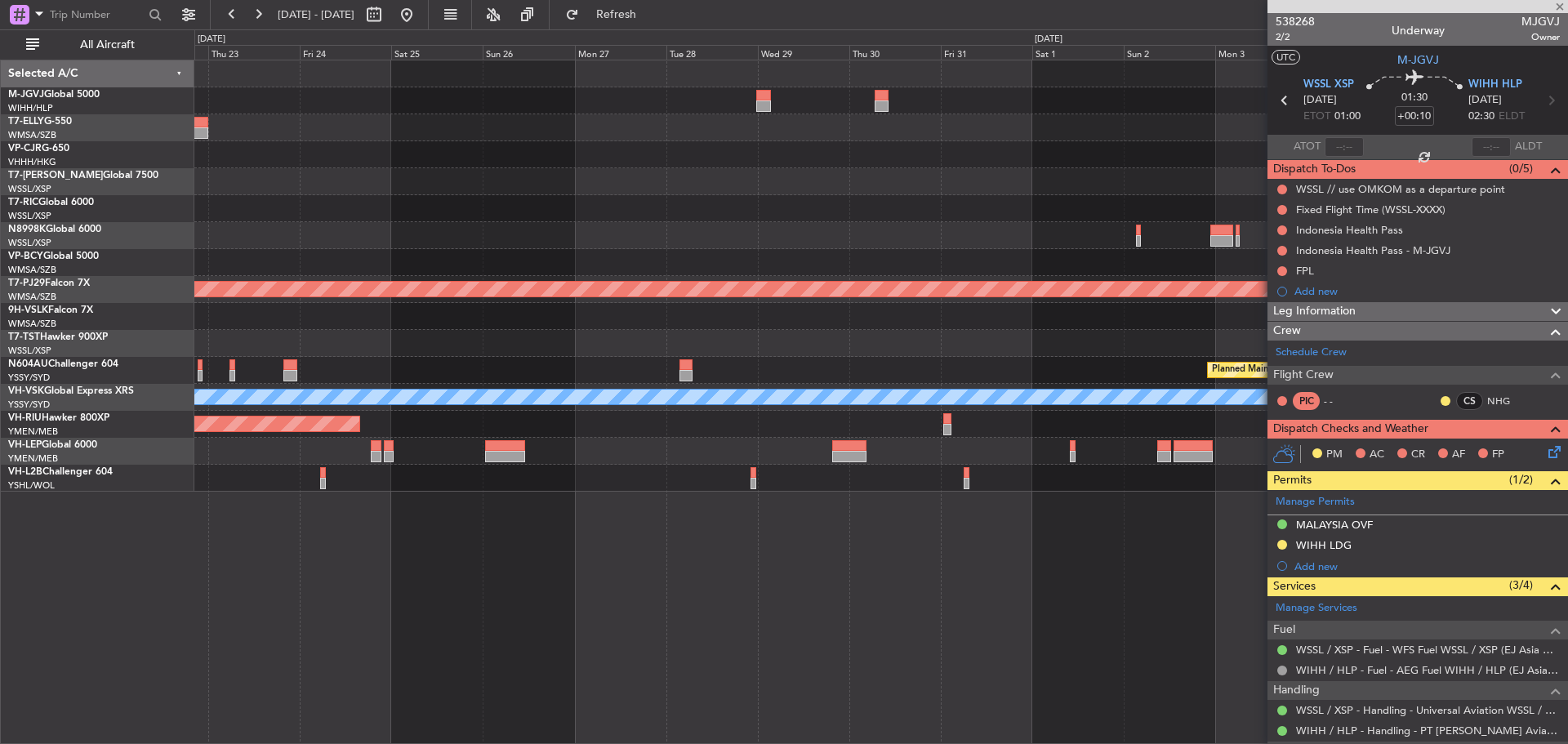
type input "+00:25"
type input "2"
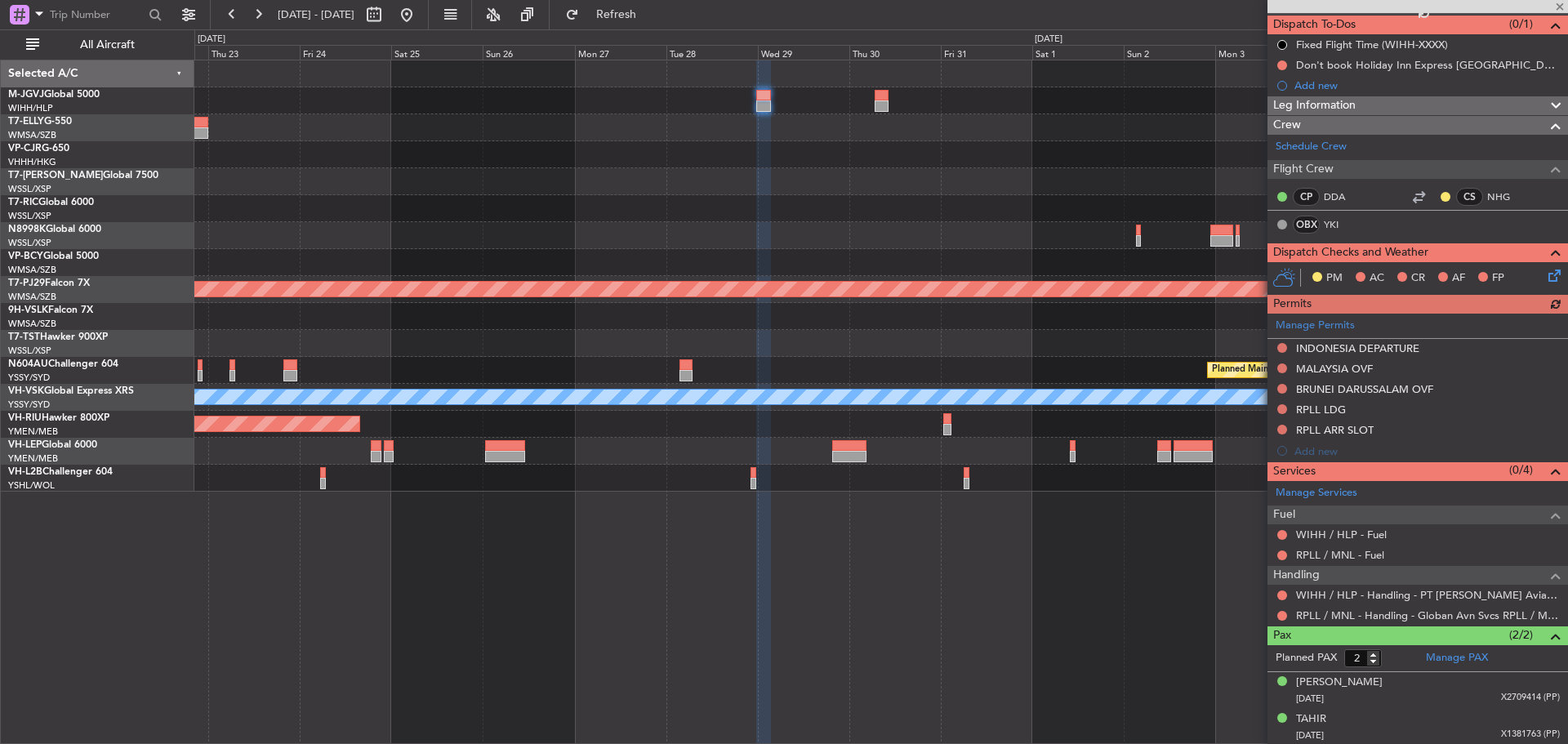
scroll to position [145, 0]
click at [1311, 615] on link "RPLL / MNL - Handling - Globan Avn Svcs RPLL / MNL" at bounding box center [1429, 614] width 264 height 14
click at [71, 122] on link "T7-ELLY G-550" at bounding box center [40, 122] width 64 height 10
click at [1281, 612] on button at bounding box center [1282, 615] width 10 height 10
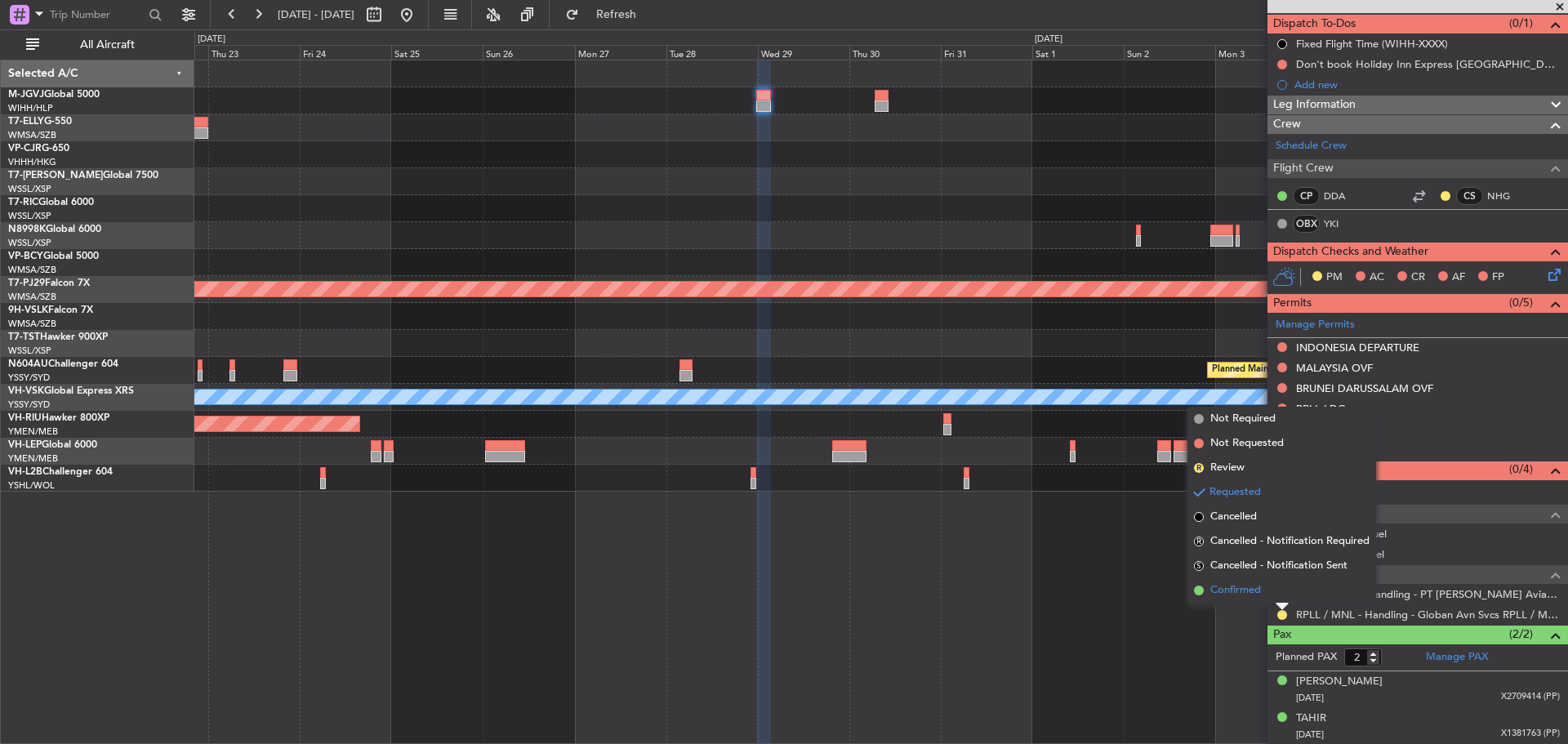
click at [1267, 591] on li "Confirmed" at bounding box center [1282, 591] width 189 height 25
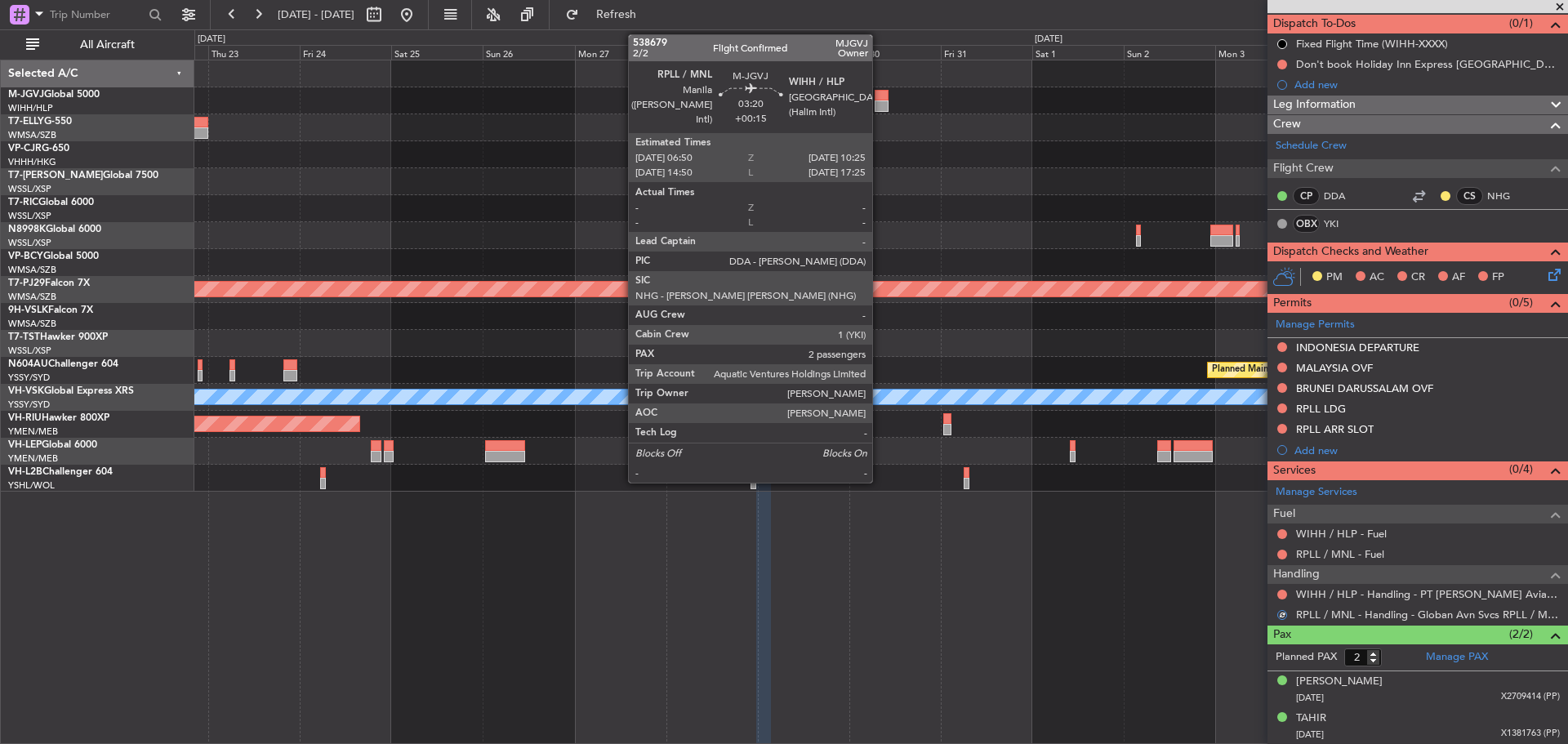
click at [880, 105] on div at bounding box center [881, 106] width 14 height 12
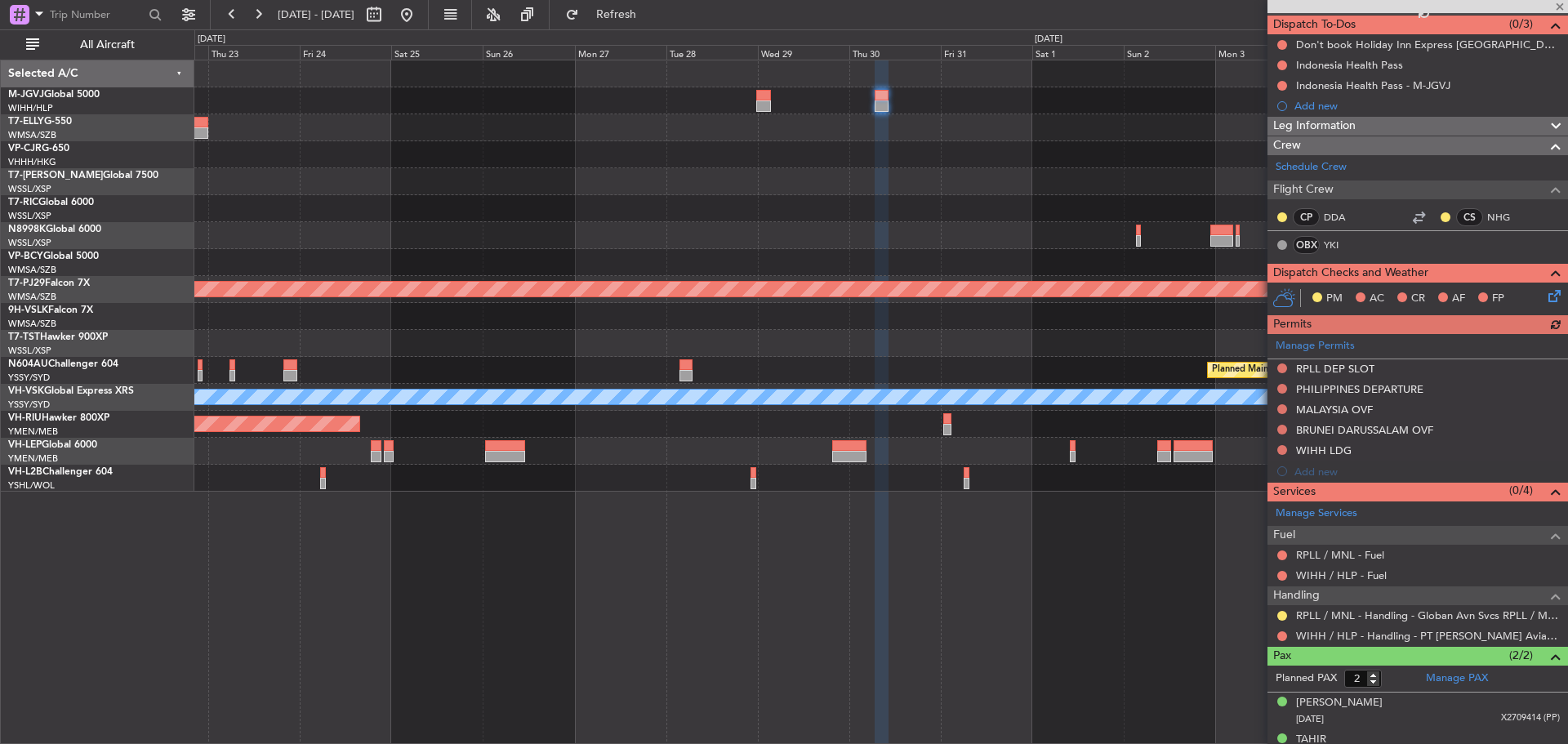
scroll to position [166, 0]
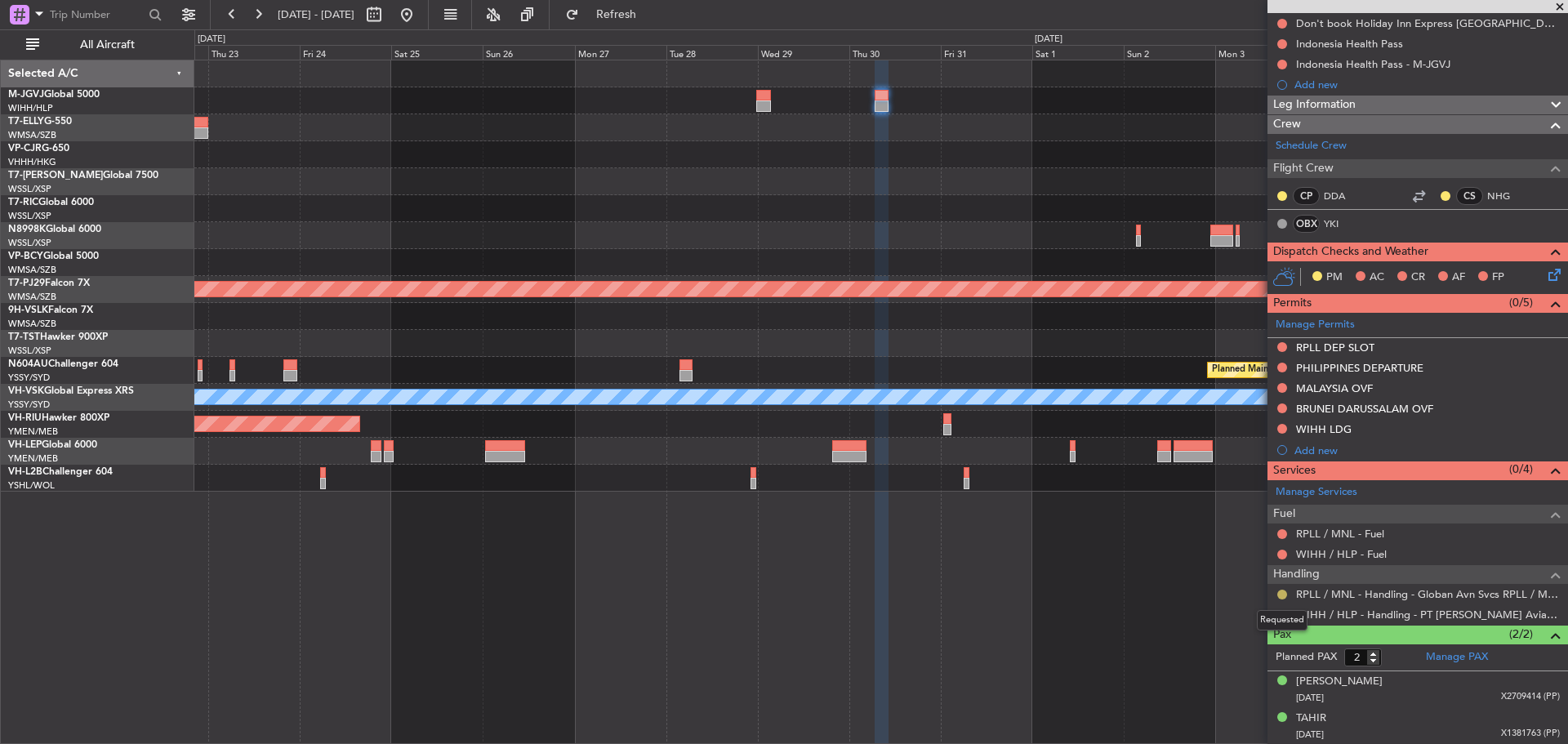
click at [1285, 595] on button at bounding box center [1282, 595] width 10 height 10
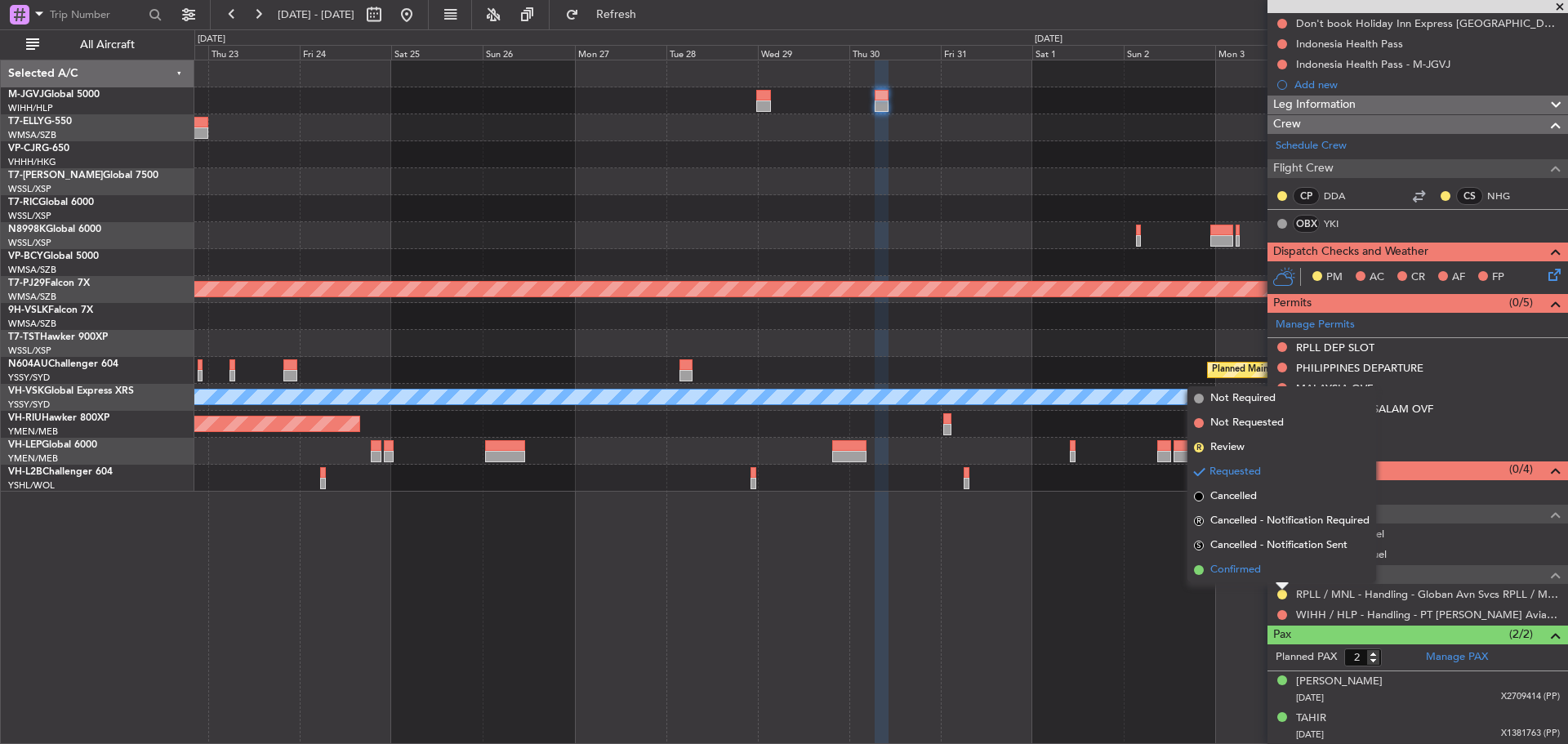
click at [1279, 569] on li "Confirmed" at bounding box center [1282, 570] width 189 height 25
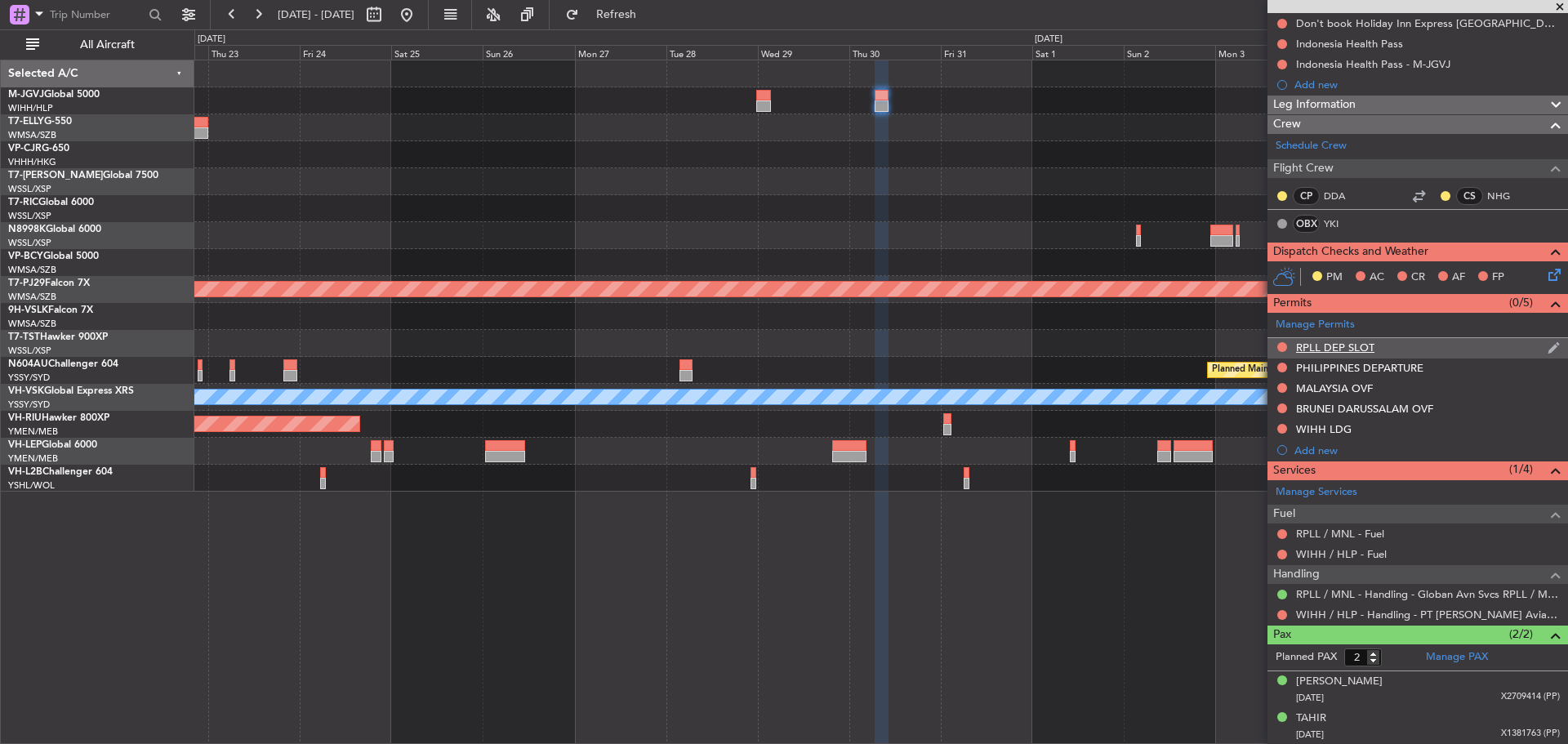
scroll to position [0, 0]
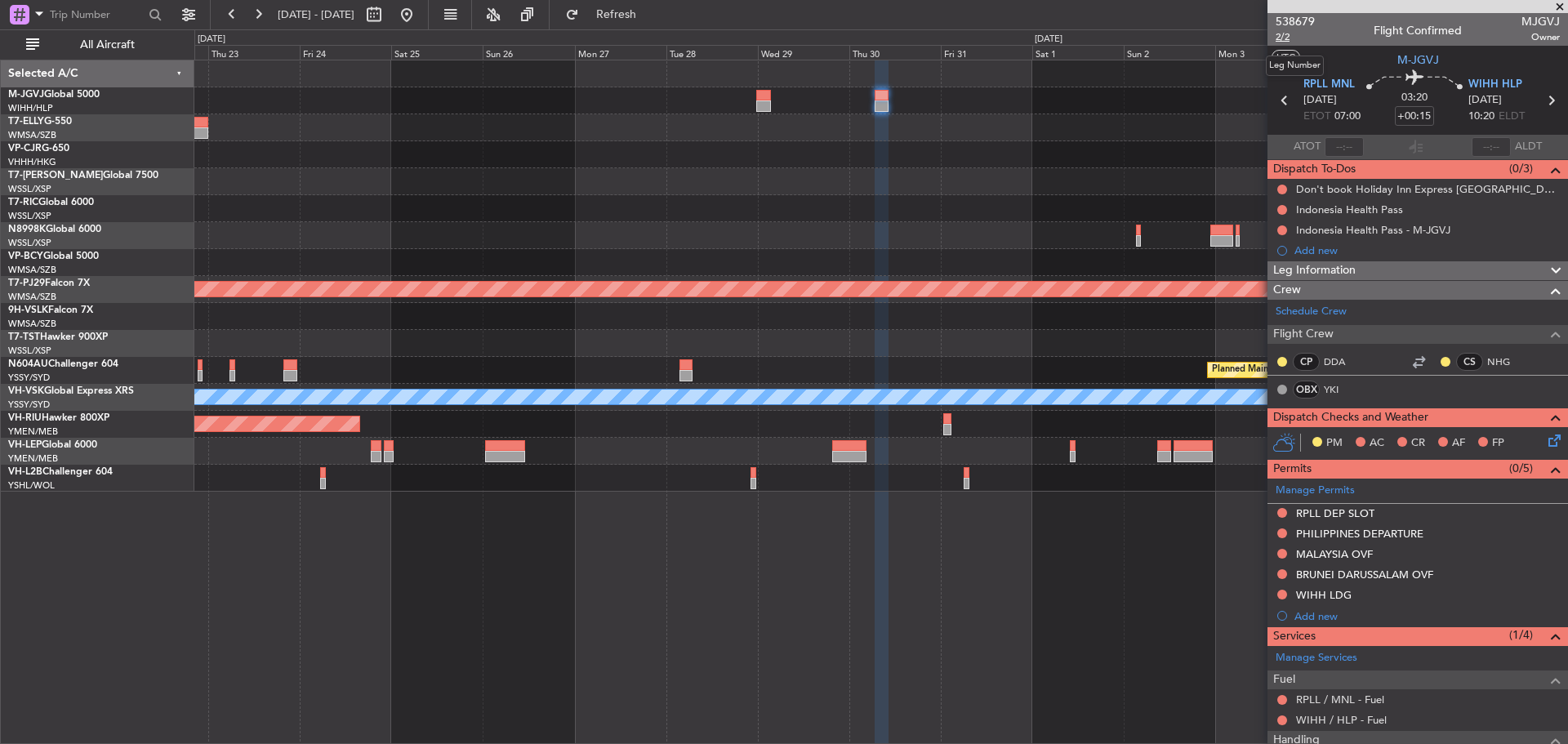
click at [1288, 35] on span "2/2" at bounding box center [1296, 37] width 40 height 14
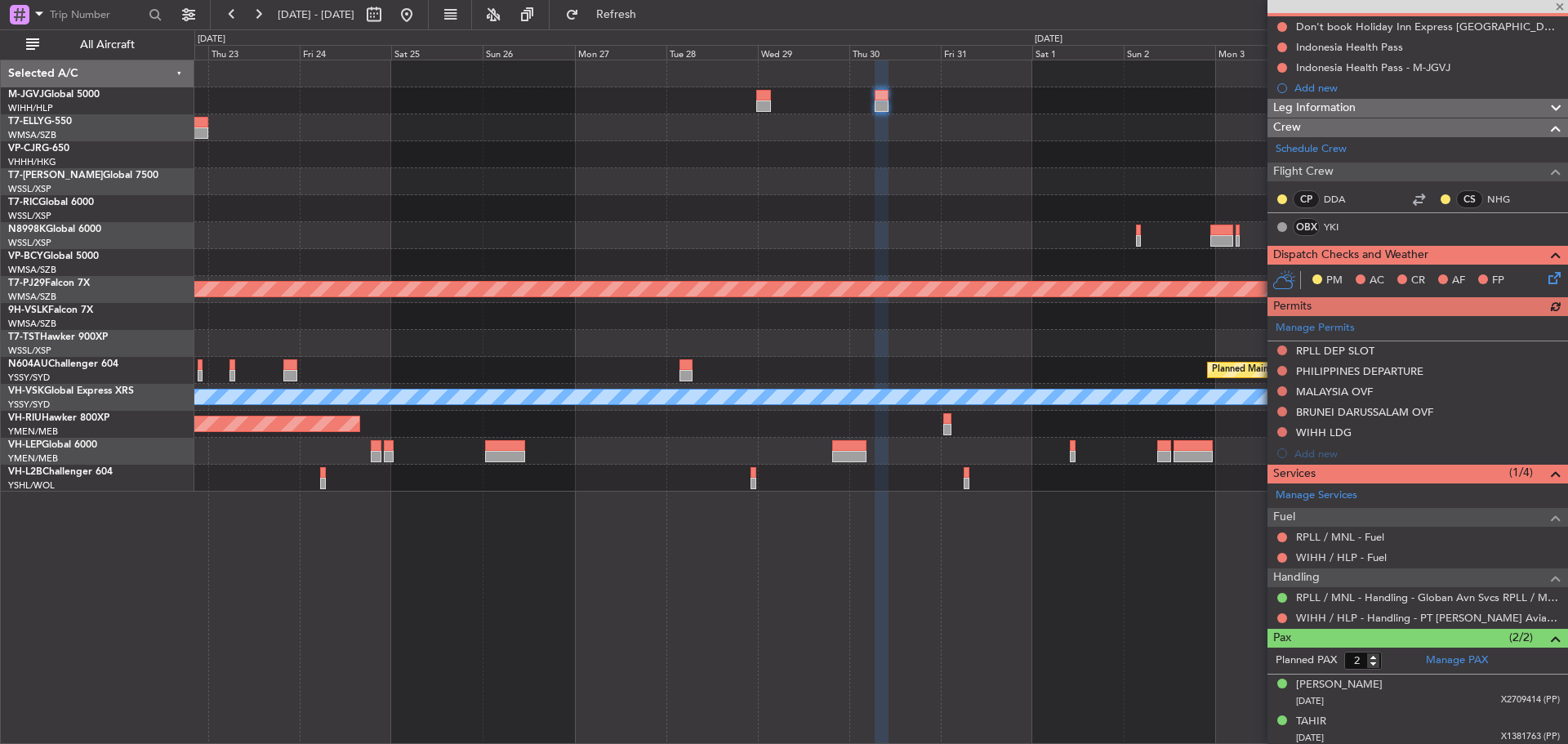
scroll to position [166, 0]
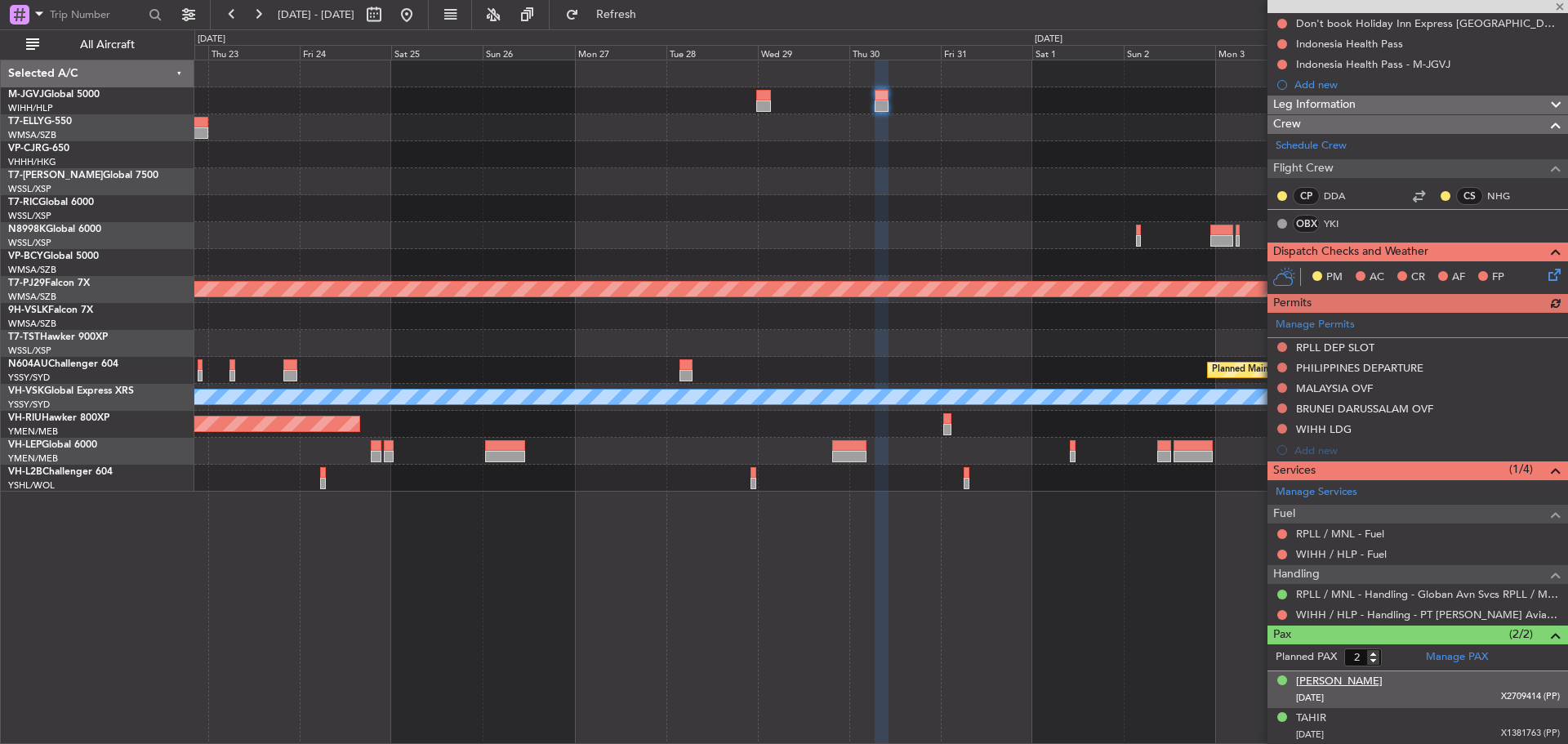
click at [1357, 682] on div "[PERSON_NAME]" at bounding box center [1339, 681] width 87 height 16
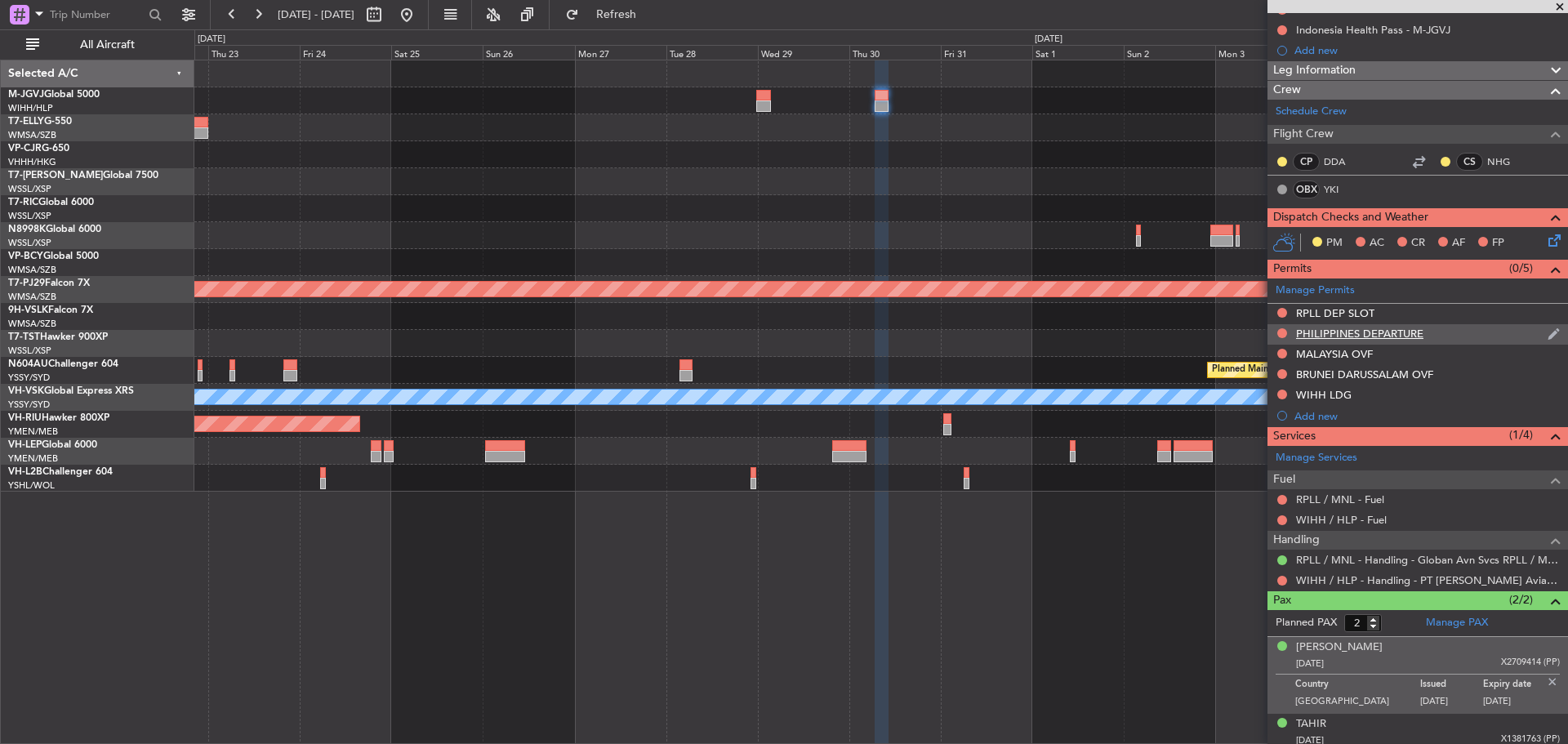
scroll to position [205, 0]
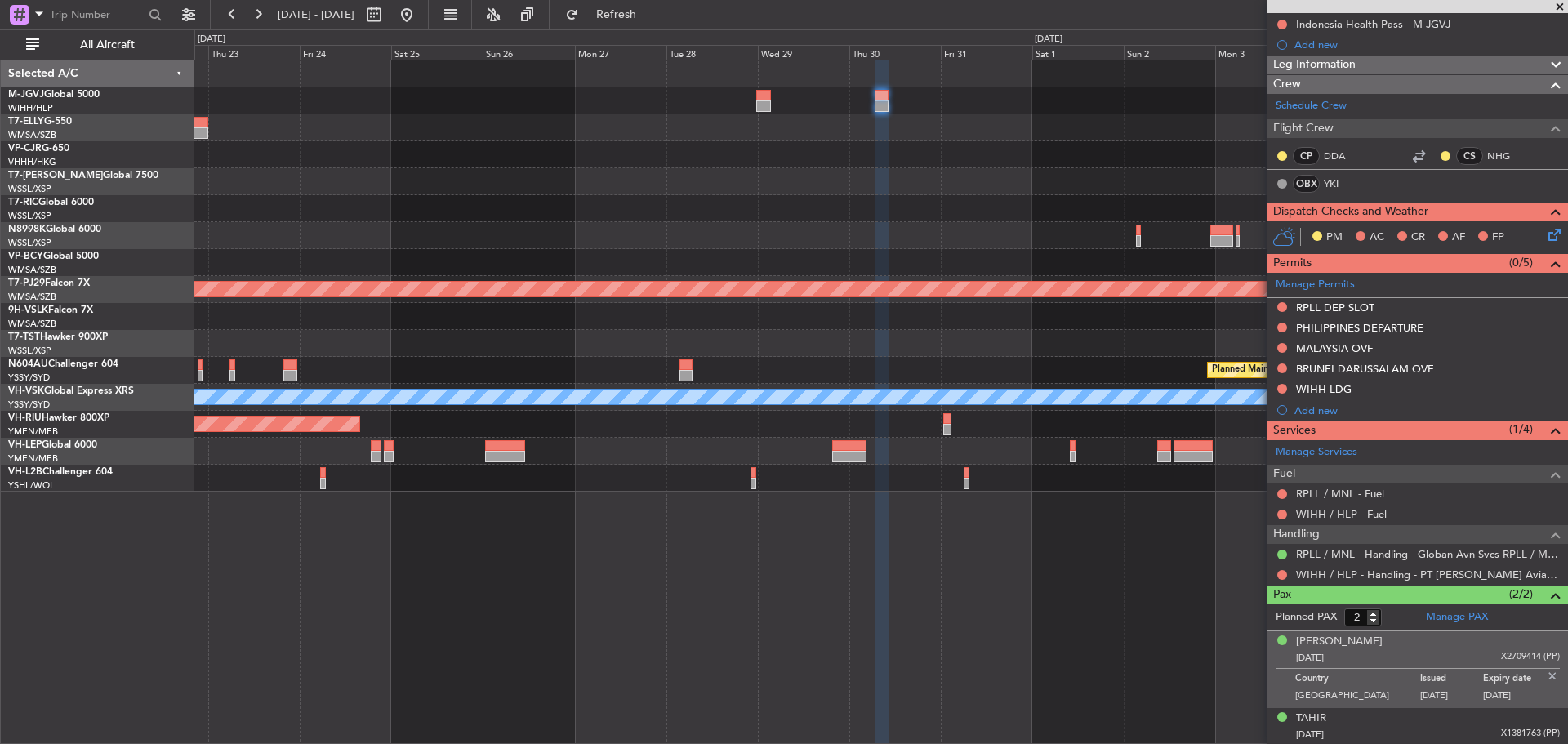
click at [826, 595] on div "Planned Maint [GEOGRAPHIC_DATA] (Sultan [PERSON_NAME] [PERSON_NAME] - Subang) P…" at bounding box center [881, 401] width 1374 height 684
click at [83, 94] on link "M-JGVJ Global 5000" at bounding box center [54, 95] width 92 height 10
click at [22, 120] on span "T7-ELLY" at bounding box center [26, 122] width 36 height 10
click at [64, 124] on link "T7-ELLY G-550" at bounding box center [40, 122] width 64 height 10
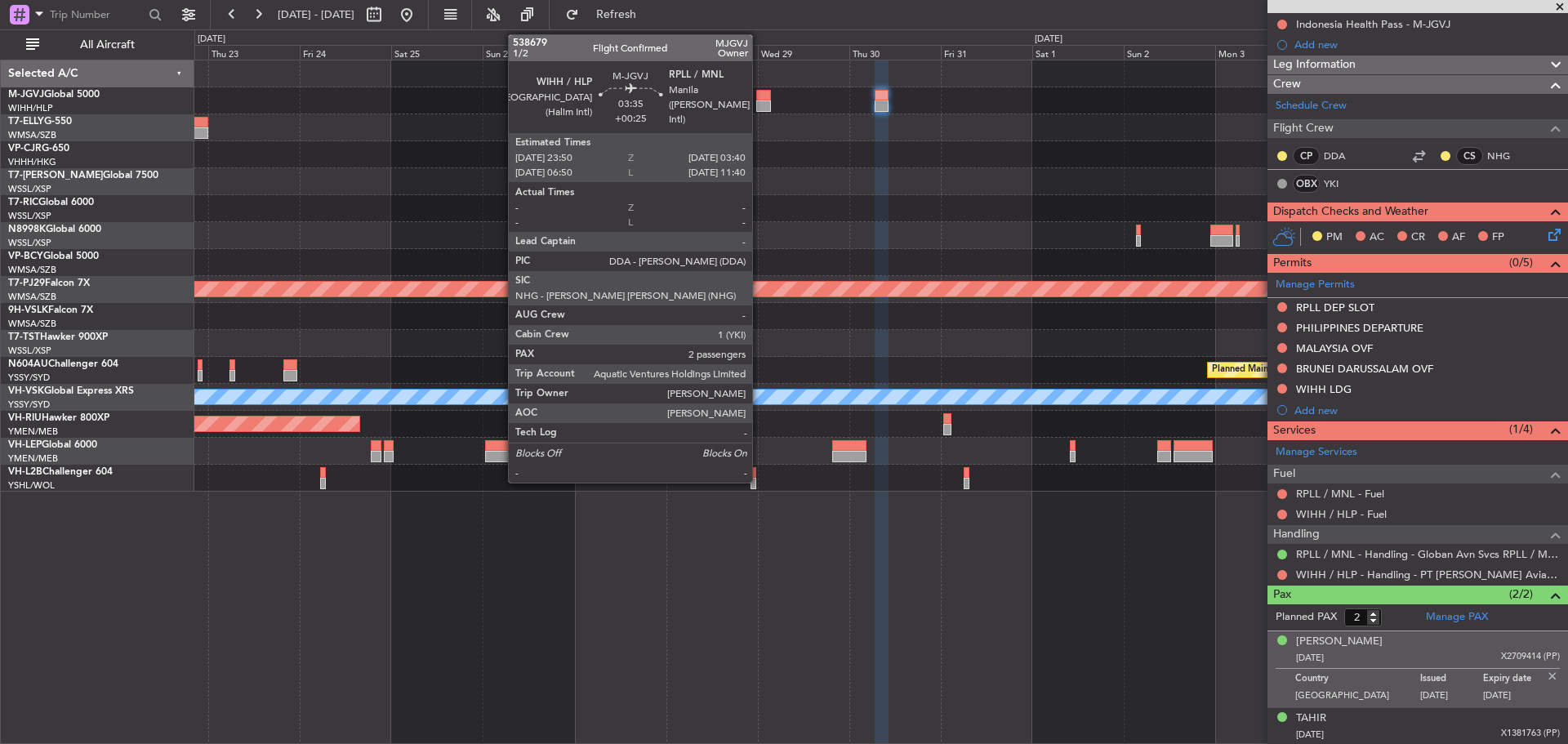
click at [759, 105] on div at bounding box center [763, 106] width 15 height 12
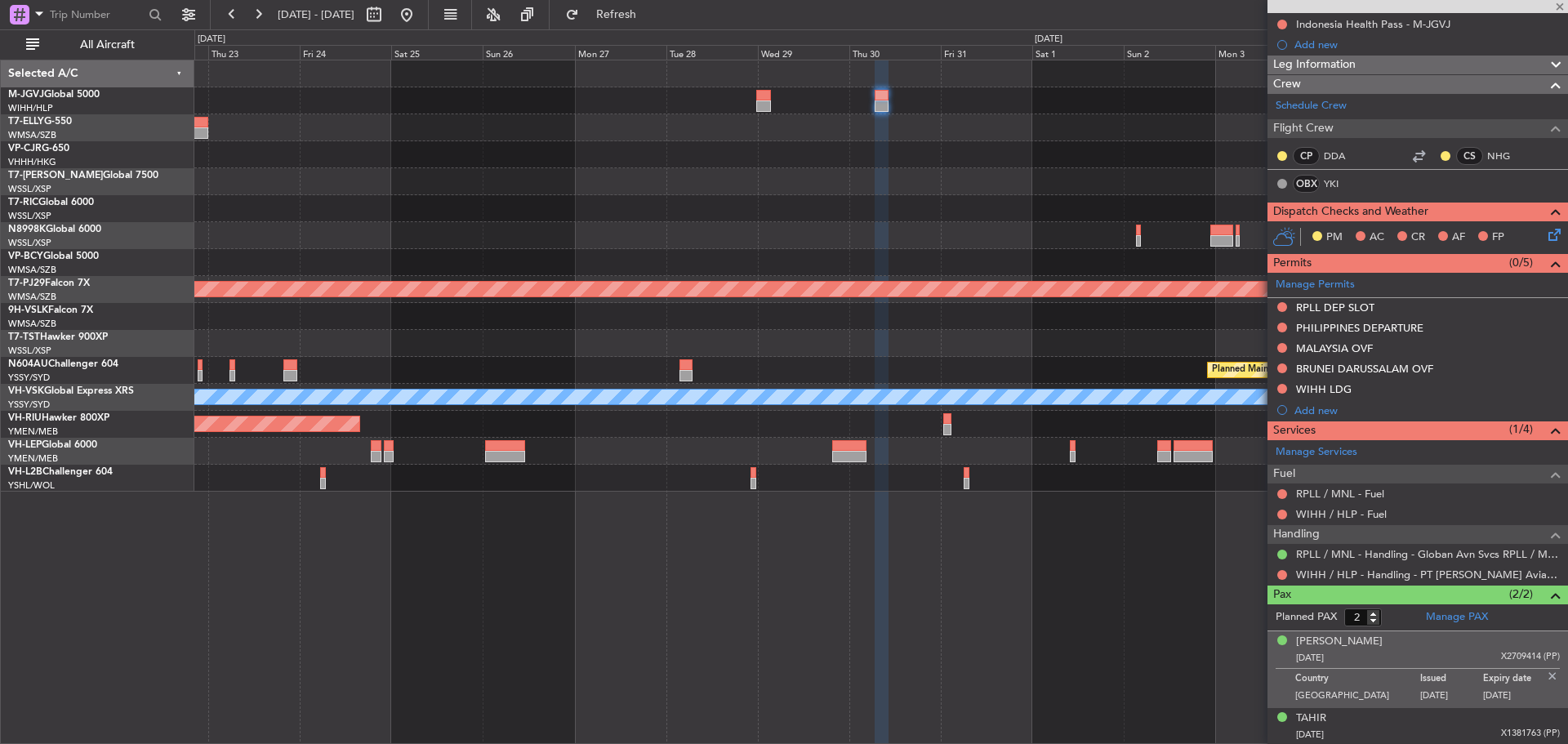
scroll to position [0, 0]
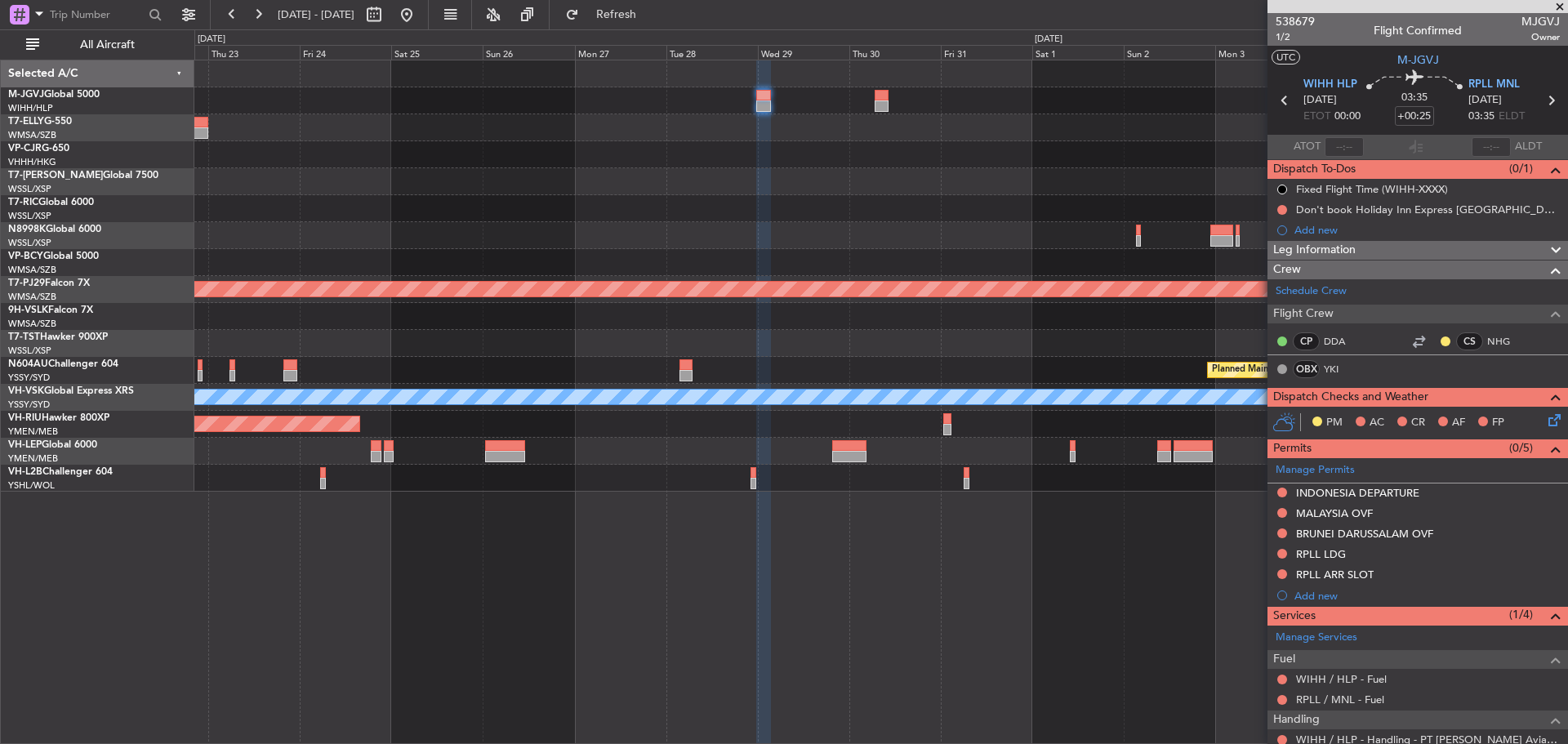
click at [869, 101] on div at bounding box center [881, 101] width 1373 height 27
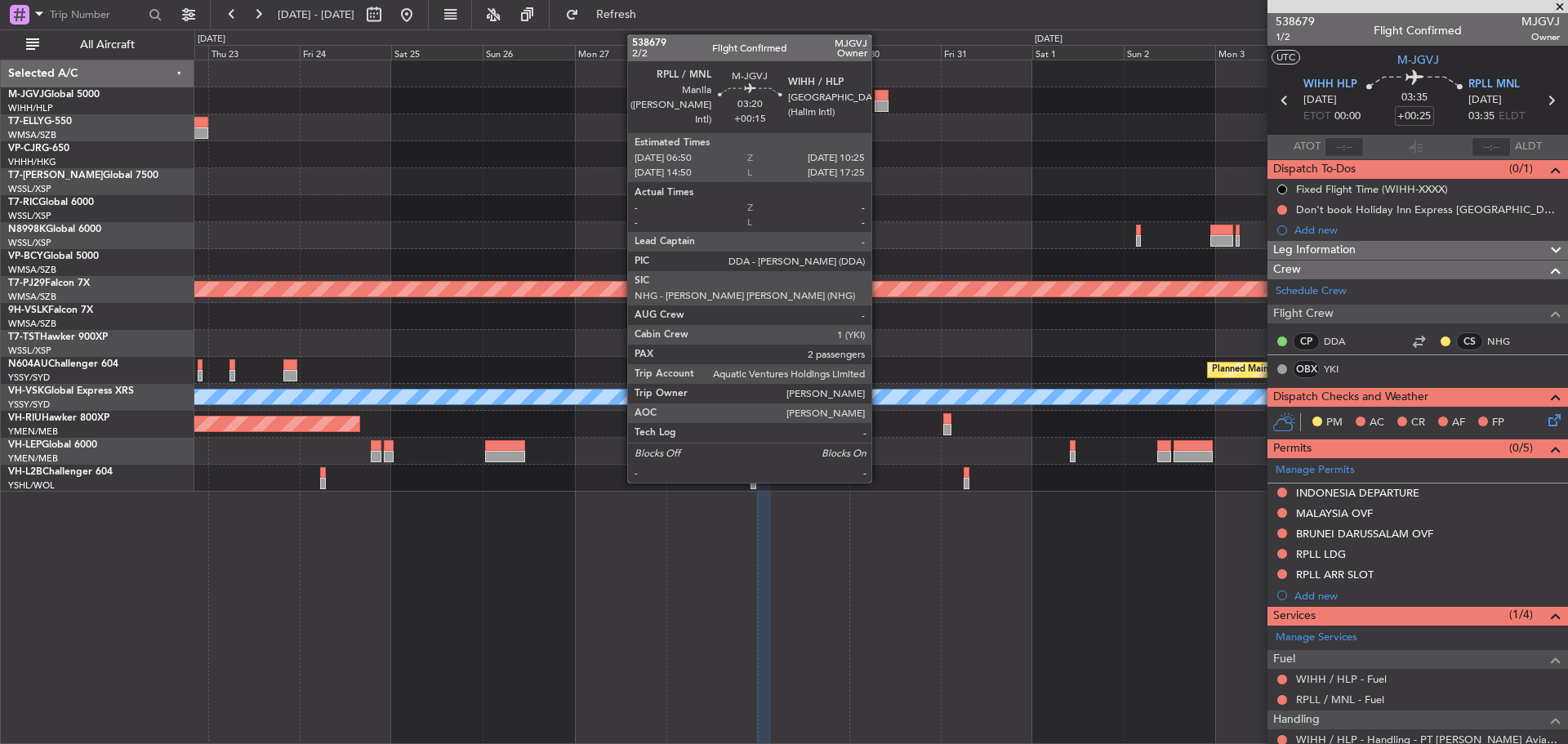
click at [879, 102] on div at bounding box center [881, 106] width 14 height 12
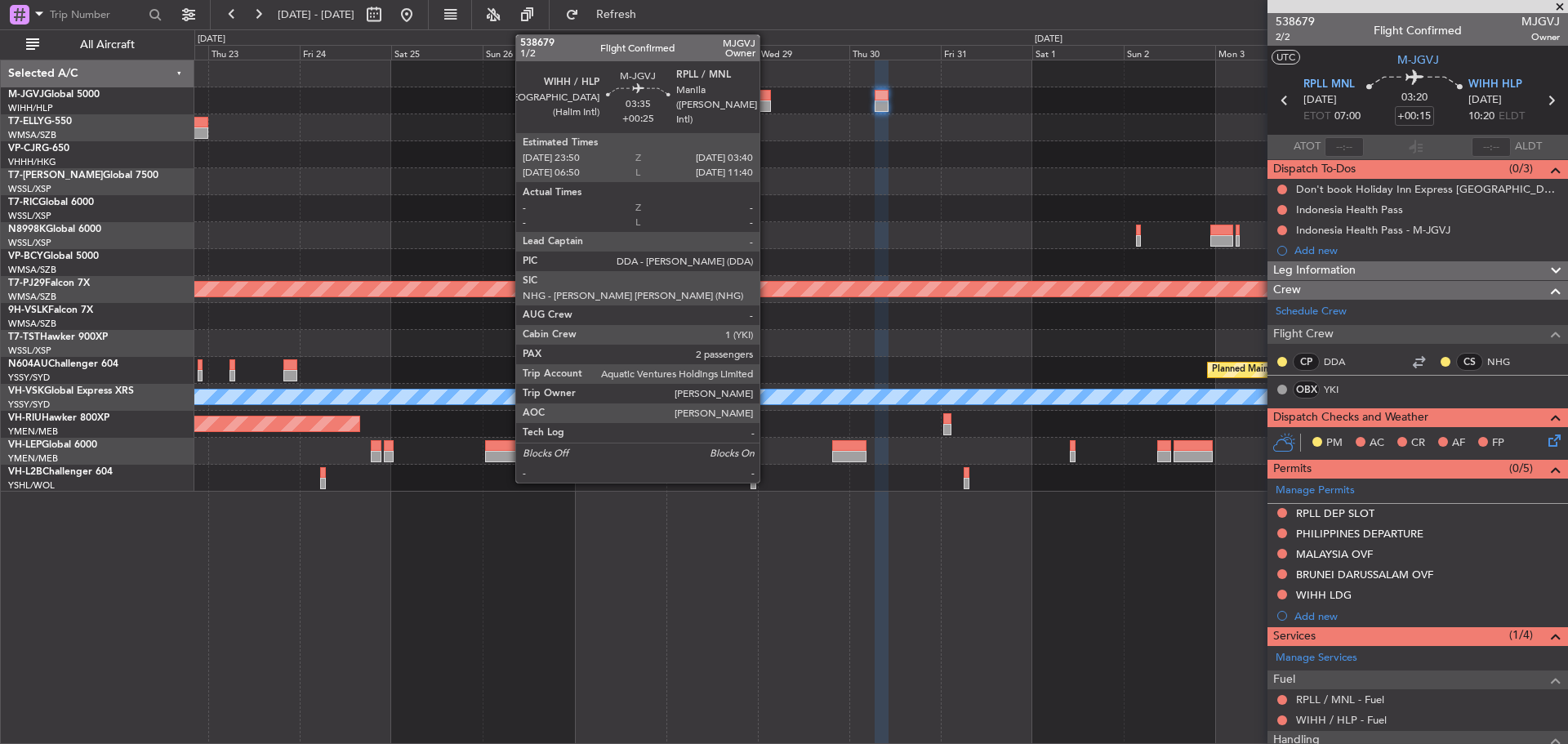
click at [767, 107] on div at bounding box center [763, 106] width 15 height 12
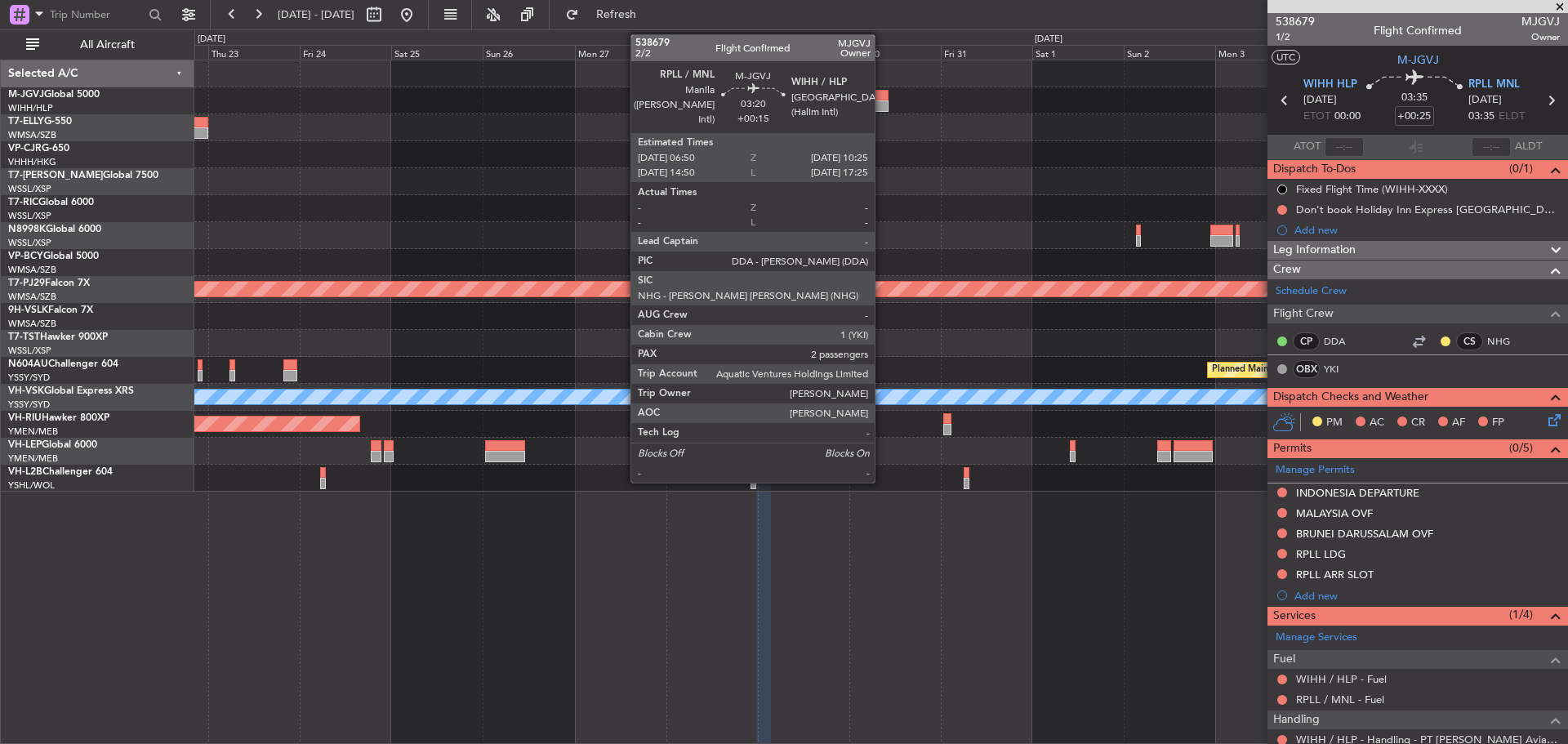
click at [882, 105] on div at bounding box center [881, 106] width 14 height 12
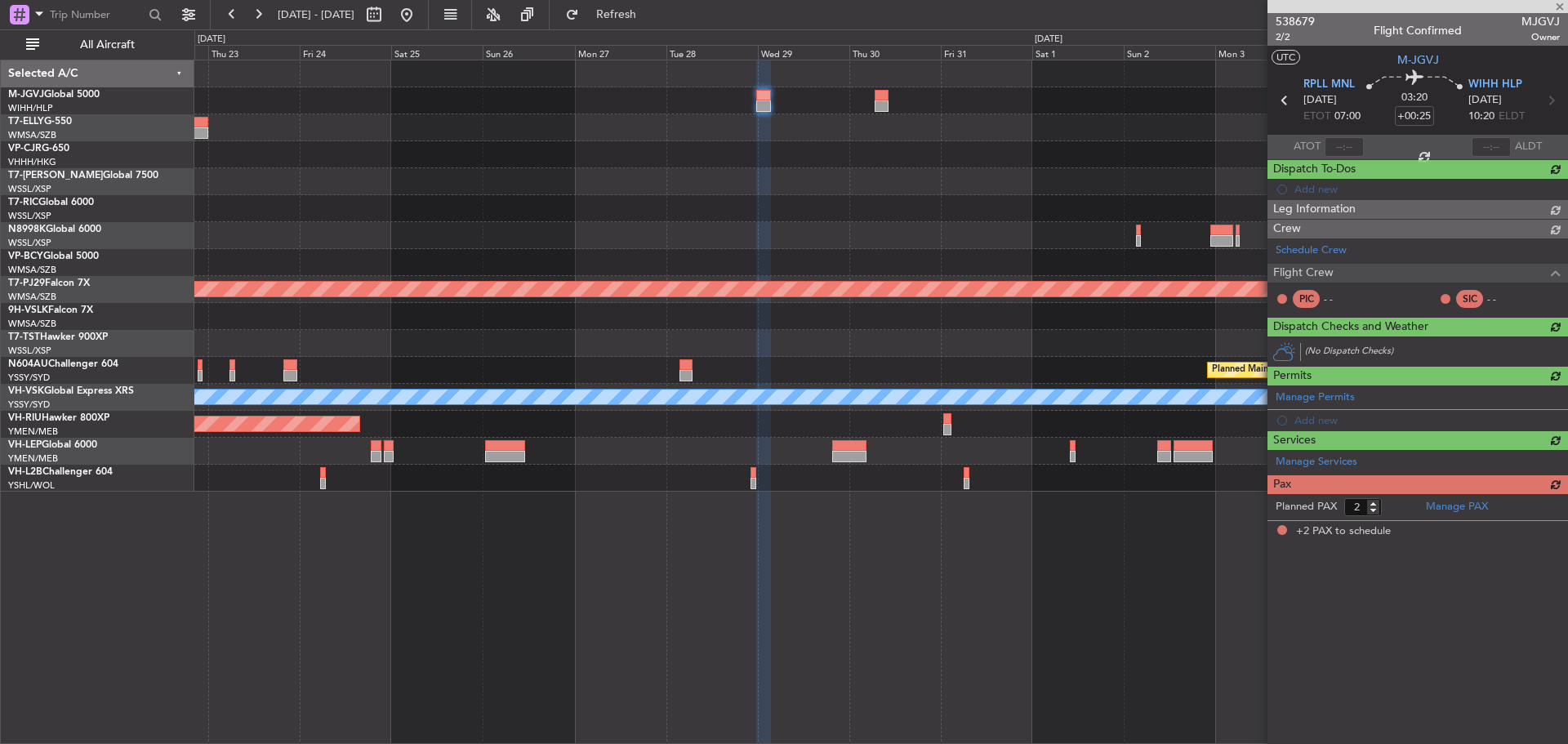
type input "+00:15"
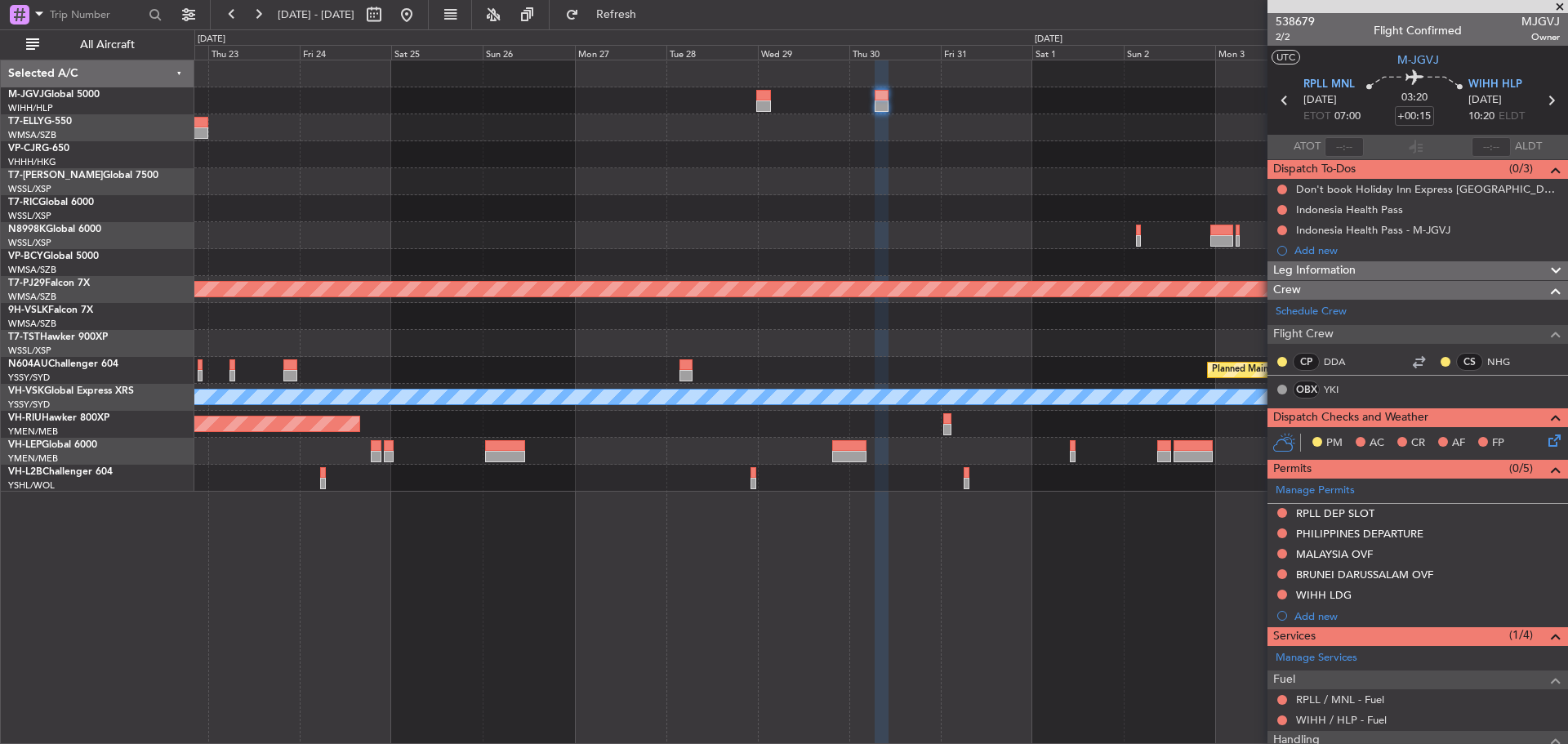
click at [621, 193] on div "Planned Maint [GEOGRAPHIC_DATA] (Sultan [PERSON_NAME] [PERSON_NAME] - Subang) P…" at bounding box center [881, 275] width 1373 height 431
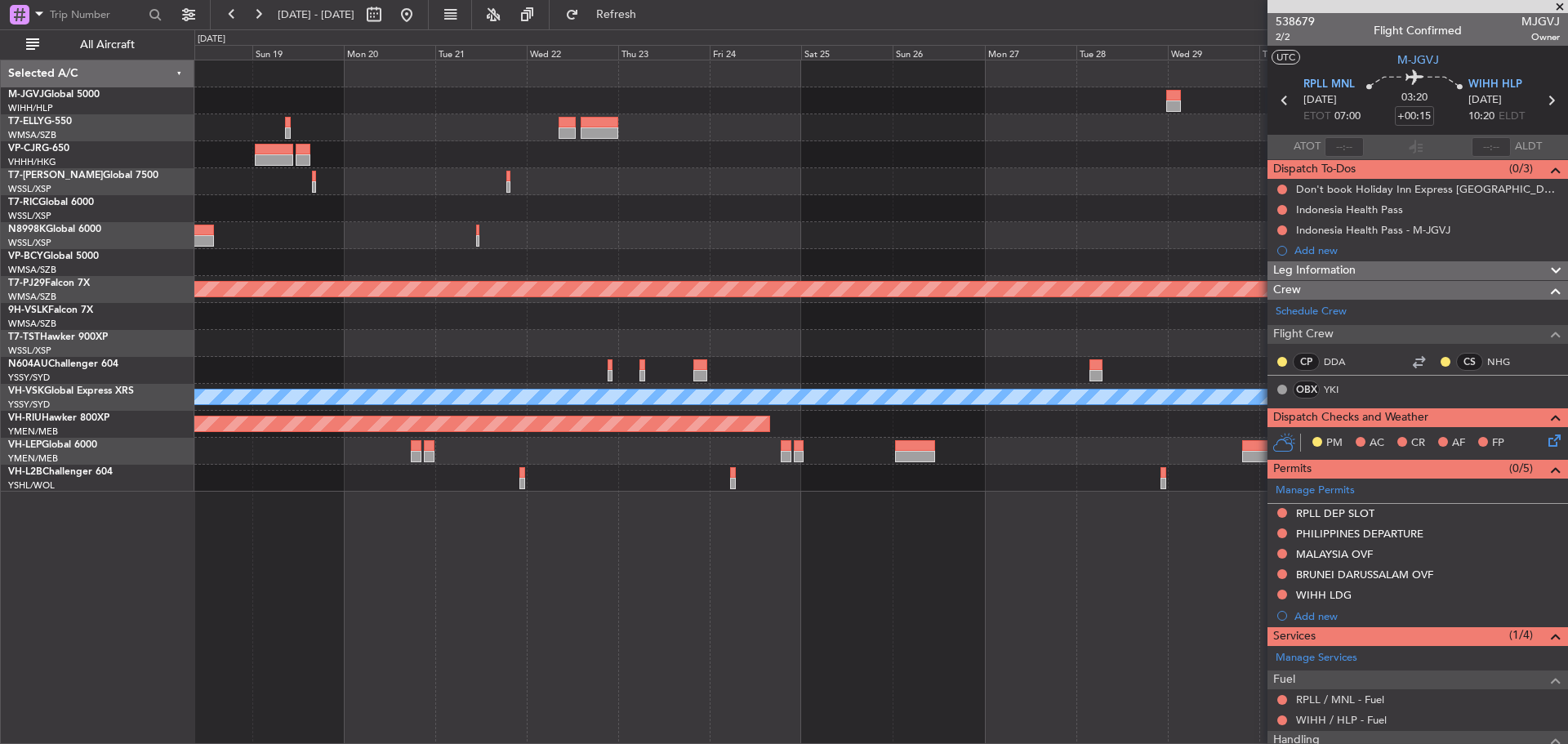
click at [837, 196] on div "Planned Maint [GEOGRAPHIC_DATA] (Sultan [PERSON_NAME] [PERSON_NAME] - Subang) P…" at bounding box center [881, 275] width 1373 height 431
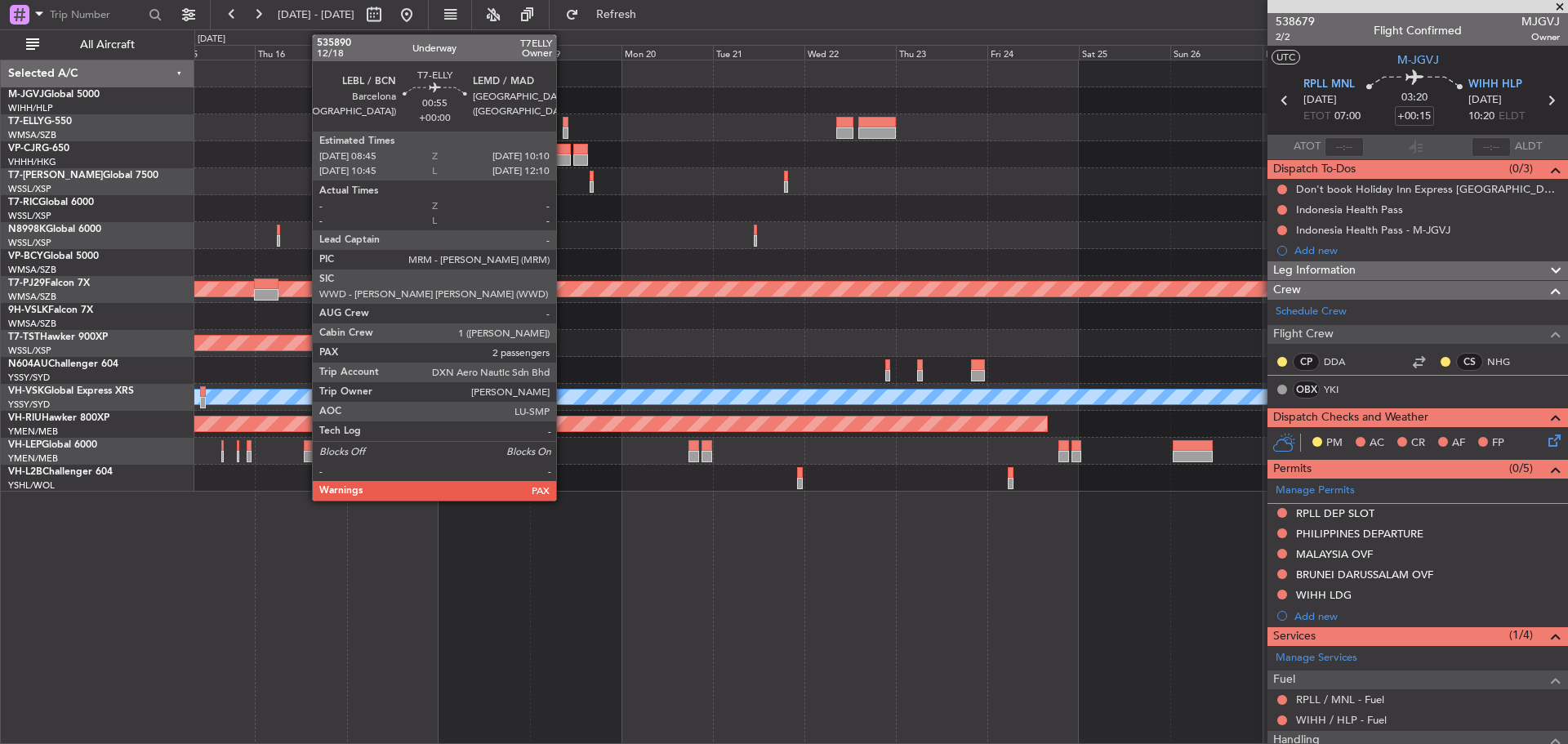
click at [564, 132] on div at bounding box center [565, 133] width 6 height 12
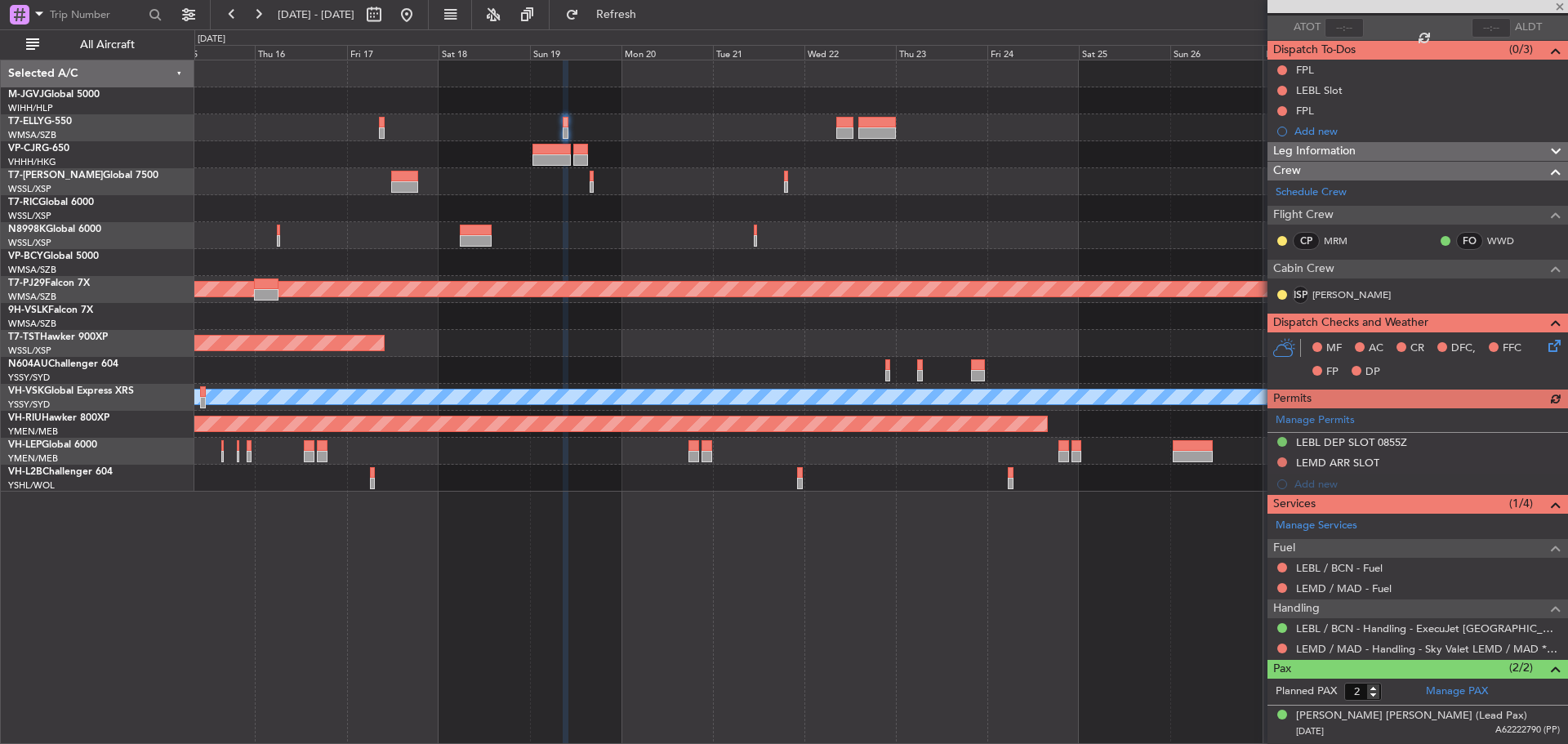
scroll to position [153, 0]
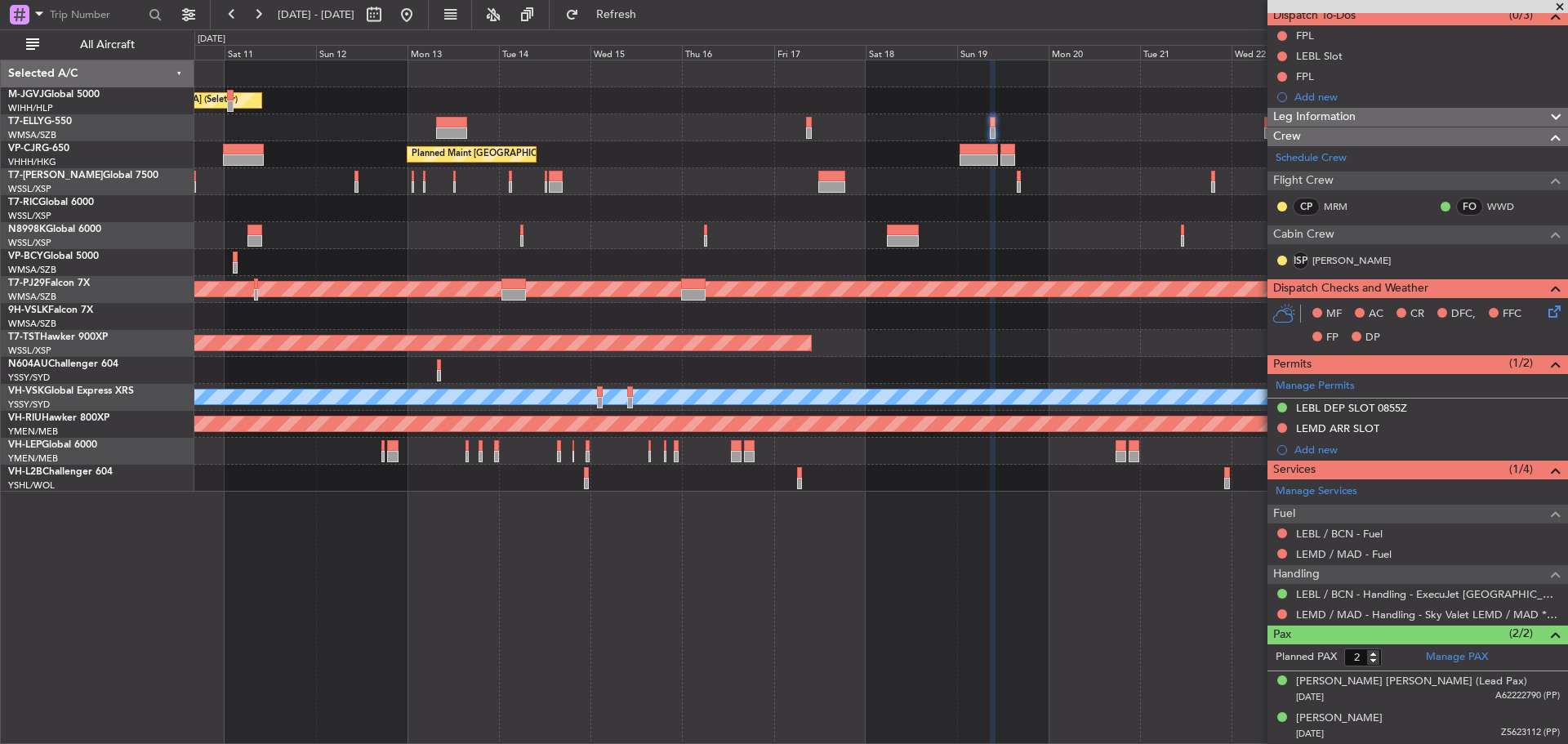
click at [1220, 271] on div "Planned Maint [GEOGRAPHIC_DATA] (Seletar) Planned Maint [GEOGRAPHIC_DATA] ([GEO…" at bounding box center [881, 275] width 1373 height 431
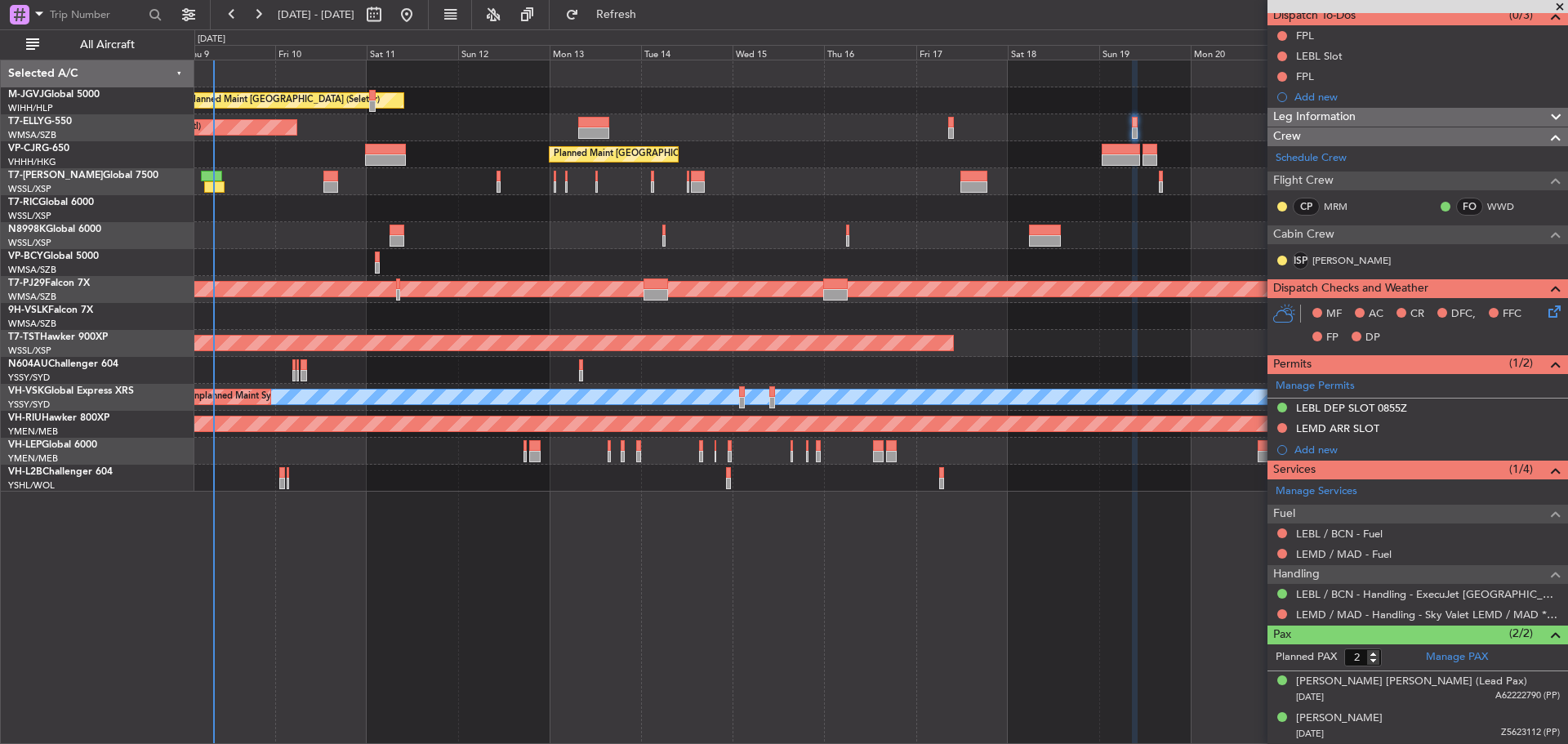
click at [968, 243] on div "Planned Maint [GEOGRAPHIC_DATA] (Seletar) Planned Maint [GEOGRAPHIC_DATA] ([GEO…" at bounding box center [881, 275] width 1373 height 431
click at [67, 125] on link "T7-ELLY G-550" at bounding box center [40, 122] width 64 height 10
